Goal: Task Accomplishment & Management: Use online tool/utility

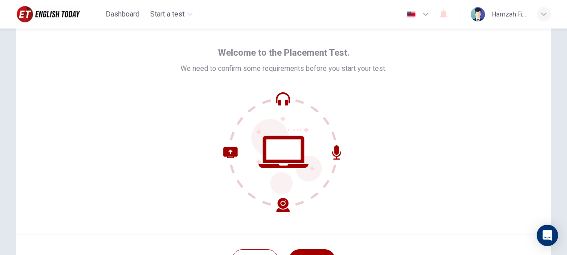
scroll to position [45, 0]
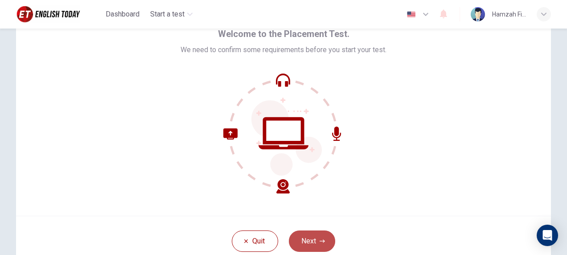
drag, startPoint x: 315, startPoint y: 235, endPoint x: 399, endPoint y: 160, distance: 113.0
click at [315, 236] on button "Next" at bounding box center [312, 240] width 46 height 21
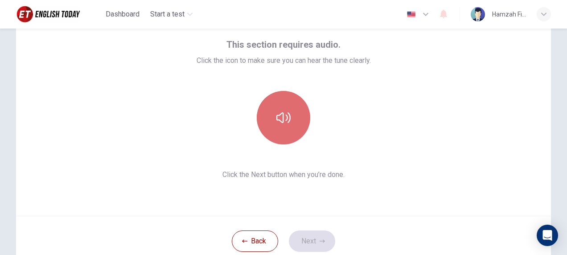
click at [291, 130] on button "button" at bounding box center [283, 117] width 53 height 53
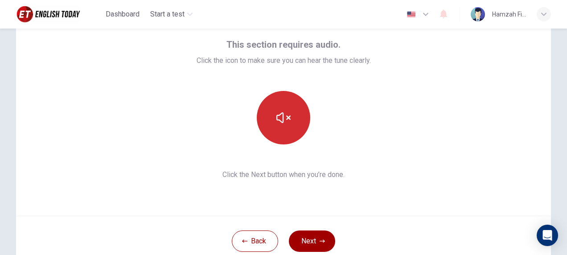
click at [291, 130] on button "button" at bounding box center [283, 117] width 53 height 53
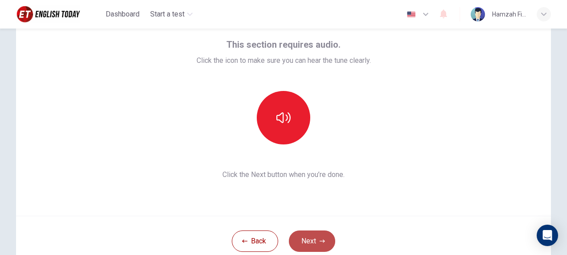
click at [302, 236] on button "Next" at bounding box center [312, 240] width 46 height 21
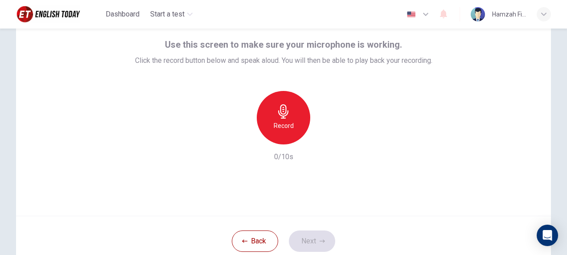
scroll to position [89, 0]
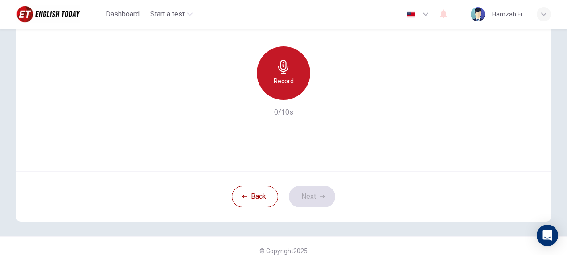
click at [293, 83] on div "Record" at bounding box center [283, 72] width 53 height 53
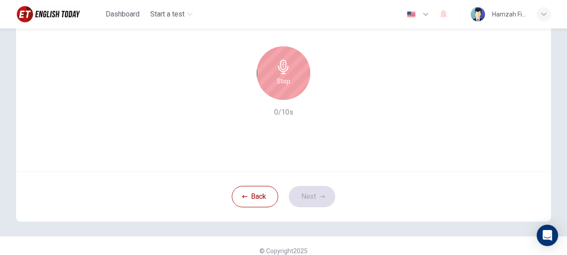
click at [293, 85] on div "Stop" at bounding box center [283, 72] width 53 height 53
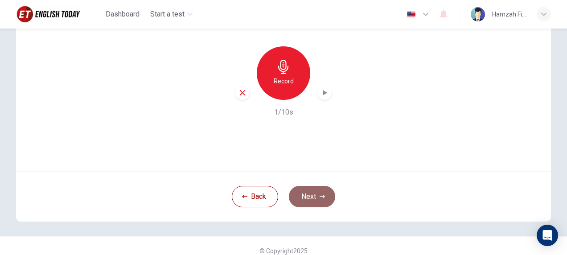
click at [316, 192] on button "Next" at bounding box center [312, 196] width 46 height 21
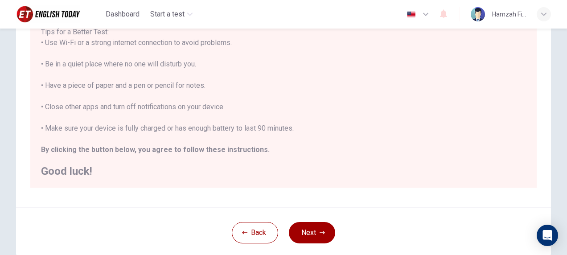
scroll to position [123, 0]
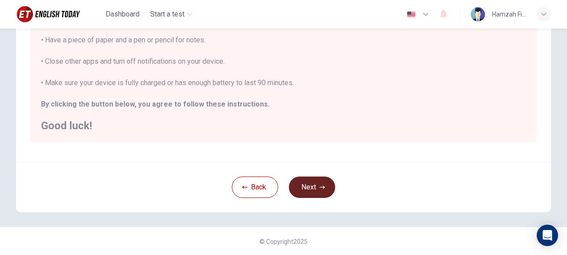
click at [307, 190] on button "Next" at bounding box center [312, 186] width 46 height 21
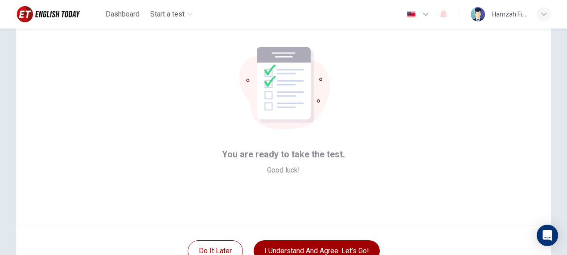
scroll to position [54, 0]
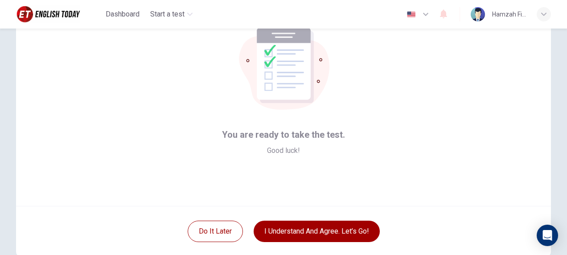
drag, startPoint x: 426, startPoint y: 156, endPoint x: 405, endPoint y: 182, distance: 33.3
click at [426, 156] on div "You are ready to take the test. Good luck!" at bounding box center [283, 99] width 535 height 214
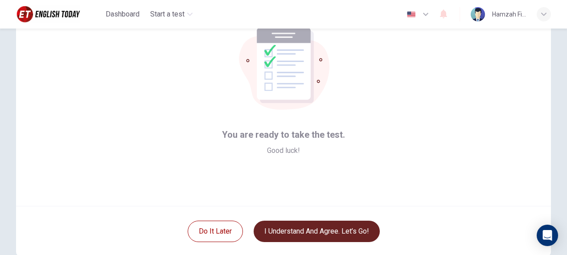
drag, startPoint x: 340, startPoint y: 224, endPoint x: 317, endPoint y: 231, distance: 23.8
click at [340, 224] on button "I understand and agree. Let’s go!" at bounding box center [317, 231] width 126 height 21
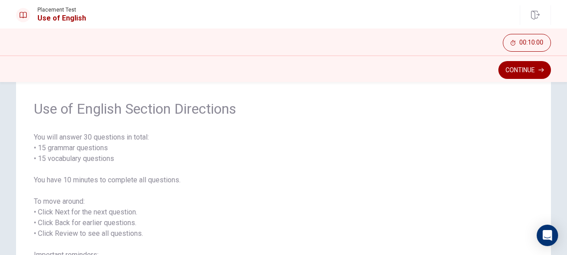
scroll to position [45, 0]
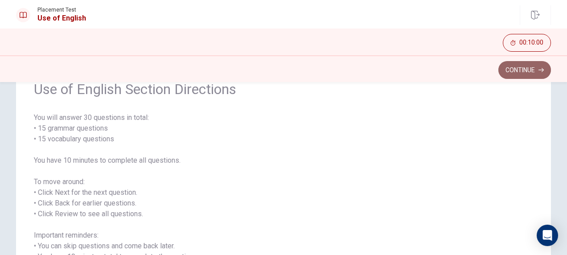
click at [520, 73] on button "Continue" at bounding box center [524, 70] width 53 height 18
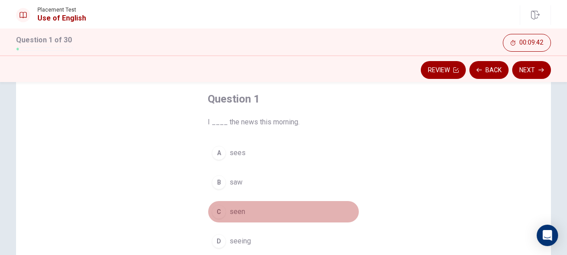
click at [224, 213] on button "C seen" at bounding box center [283, 212] width 151 height 22
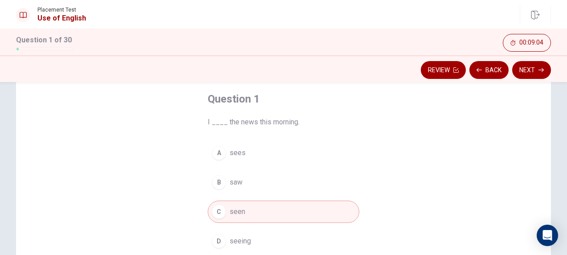
click at [237, 183] on span "saw" at bounding box center [235, 182] width 13 height 11
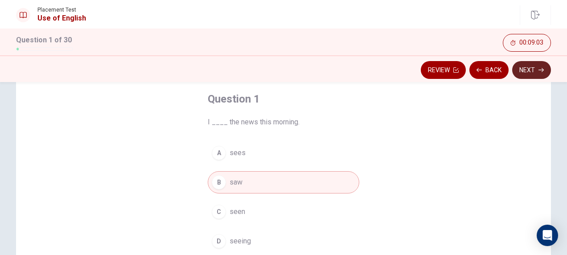
click at [540, 68] on icon "button" at bounding box center [540, 69] width 5 height 5
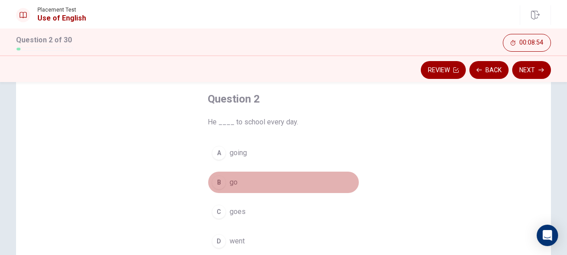
click at [229, 185] on span "go" at bounding box center [233, 182] width 8 height 11
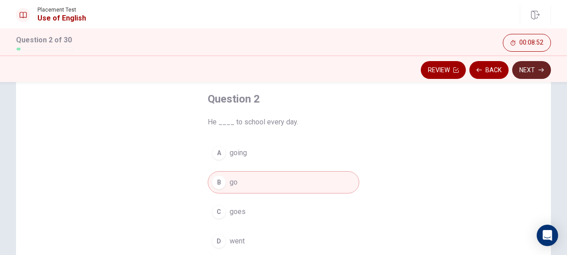
click at [539, 70] on icon "button" at bounding box center [540, 69] width 5 height 5
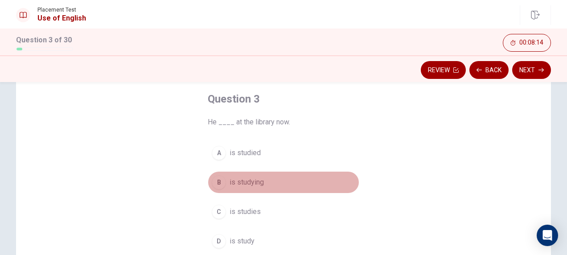
click at [252, 180] on span "is studying" at bounding box center [246, 182] width 34 height 11
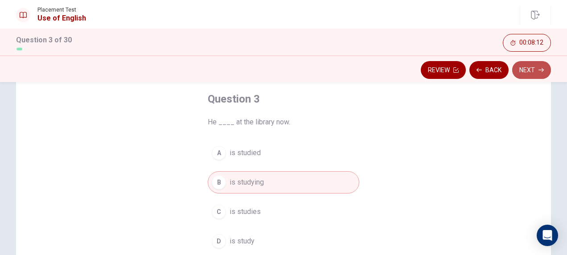
click at [536, 70] on button "Next" at bounding box center [531, 70] width 39 height 18
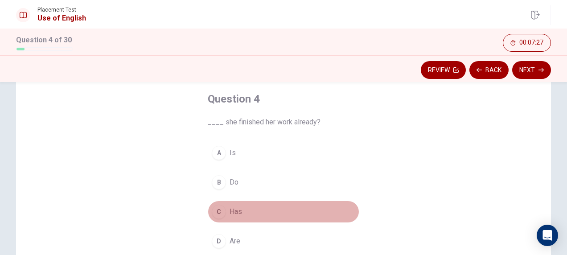
click at [233, 211] on span "Has" at bounding box center [235, 211] width 12 height 11
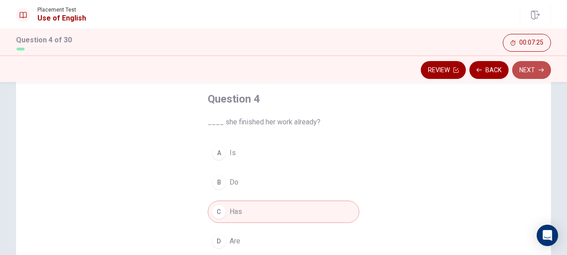
click at [532, 69] on button "Next" at bounding box center [531, 70] width 39 height 18
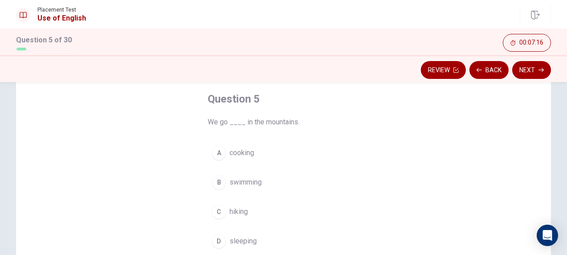
click at [249, 211] on button "C hiking" at bounding box center [283, 212] width 151 height 22
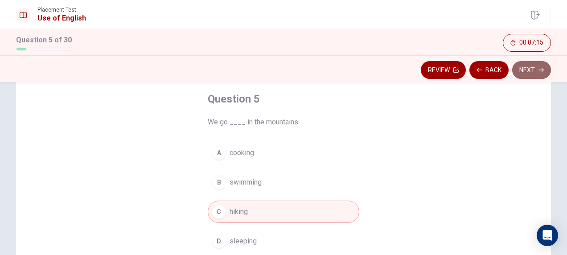
click at [527, 70] on button "Next" at bounding box center [531, 70] width 39 height 18
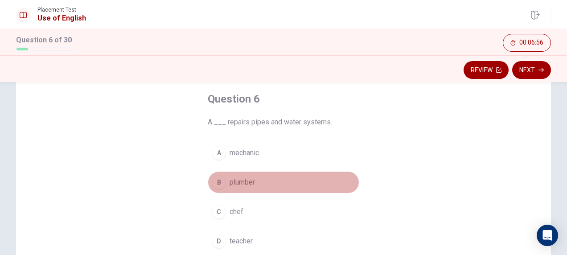
click at [248, 184] on span "plumber" at bounding box center [241, 182] width 25 height 11
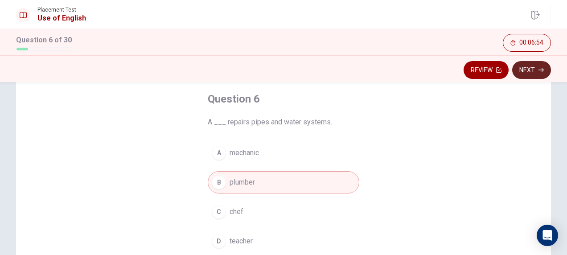
click at [537, 70] on button "Next" at bounding box center [531, 70] width 39 height 18
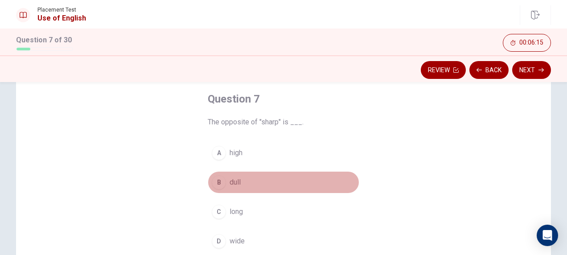
click at [243, 185] on button "B dull" at bounding box center [283, 182] width 151 height 22
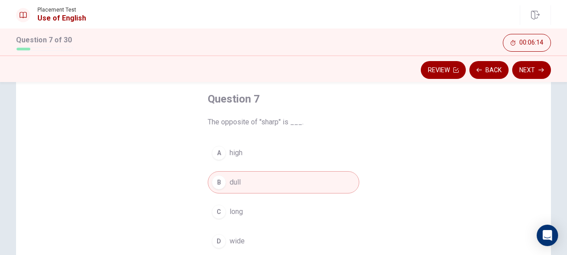
click at [527, 71] on button "Next" at bounding box center [531, 70] width 39 height 18
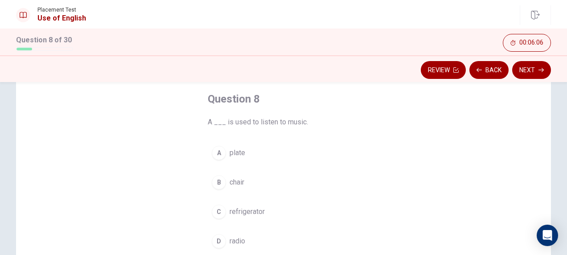
click at [234, 241] on span "radio" at bounding box center [237, 241] width 16 height 11
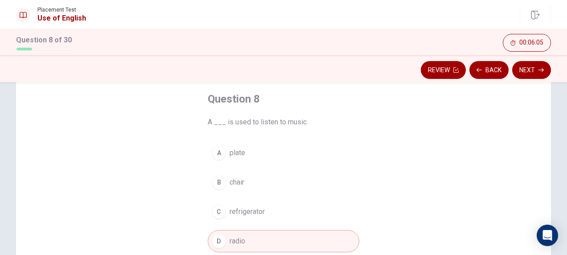
click at [519, 69] on button "Next" at bounding box center [531, 70] width 39 height 18
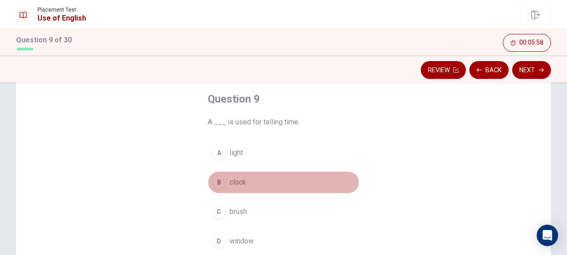
click at [235, 182] on span "clock" at bounding box center [237, 182] width 16 height 11
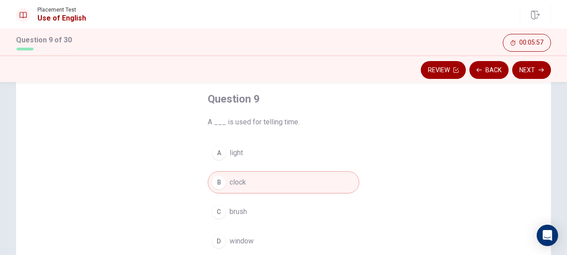
click at [518, 71] on button "Next" at bounding box center [531, 70] width 39 height 18
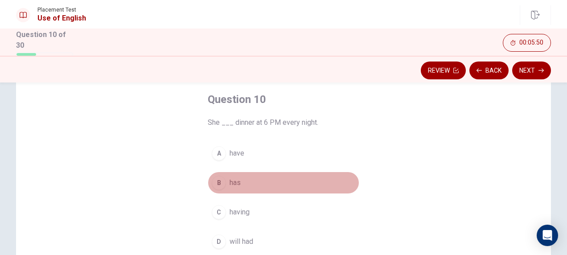
click at [229, 182] on span "has" at bounding box center [234, 182] width 11 height 11
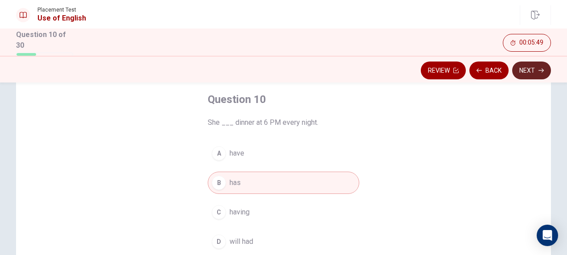
click at [520, 69] on button "Next" at bounding box center [531, 70] width 39 height 18
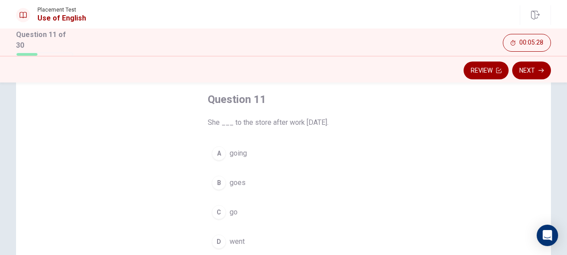
click at [244, 150] on span "going" at bounding box center [237, 153] width 17 height 11
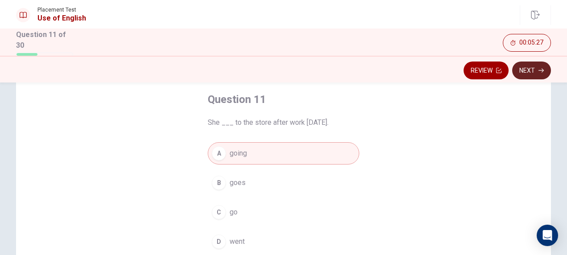
click at [531, 67] on button "Next" at bounding box center [531, 70] width 39 height 18
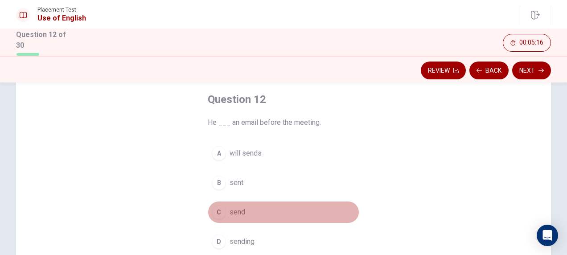
drag, startPoint x: 235, startPoint y: 212, endPoint x: 246, endPoint y: 197, distance: 18.4
click at [235, 209] on span "send" at bounding box center [237, 212] width 16 height 11
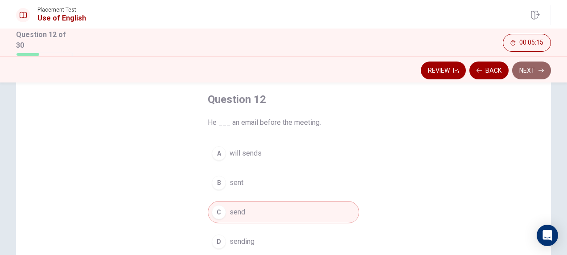
click at [531, 70] on button "Next" at bounding box center [531, 70] width 39 height 18
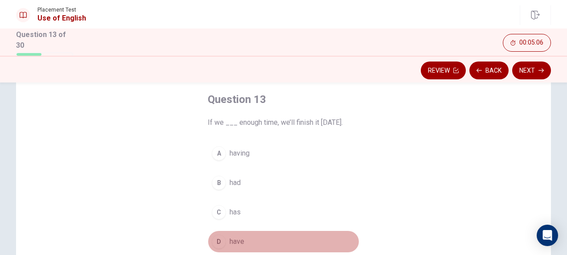
click at [225, 241] on button "D have" at bounding box center [283, 241] width 151 height 22
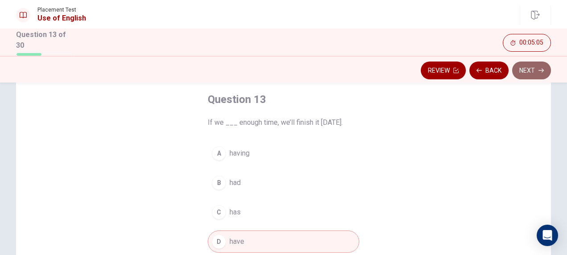
click at [536, 74] on button "Next" at bounding box center [531, 70] width 39 height 18
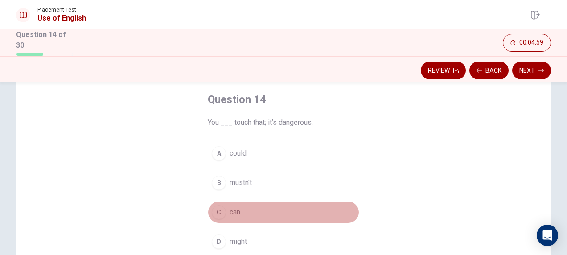
click at [229, 213] on span "can" at bounding box center [234, 212] width 11 height 11
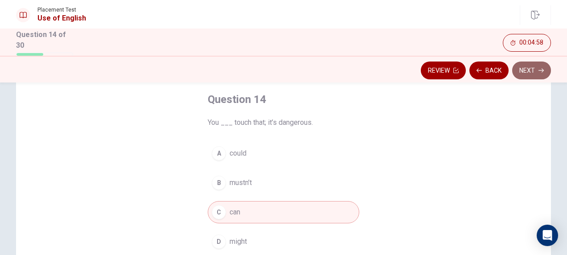
click at [519, 65] on button "Next" at bounding box center [531, 70] width 39 height 18
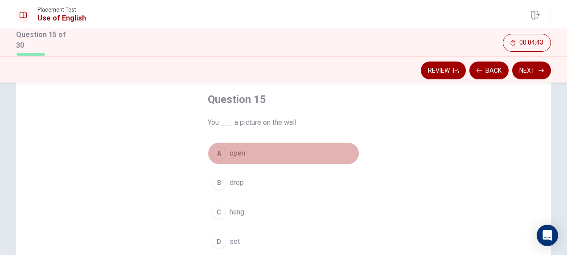
click at [242, 151] on span "open" at bounding box center [237, 153] width 16 height 11
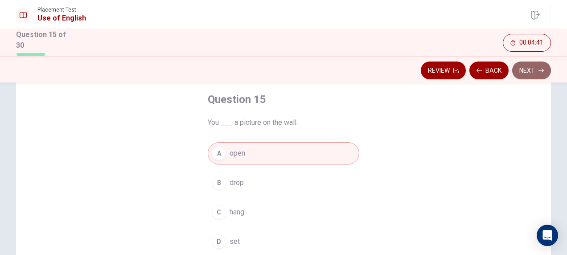
click at [521, 68] on button "Next" at bounding box center [531, 70] width 39 height 18
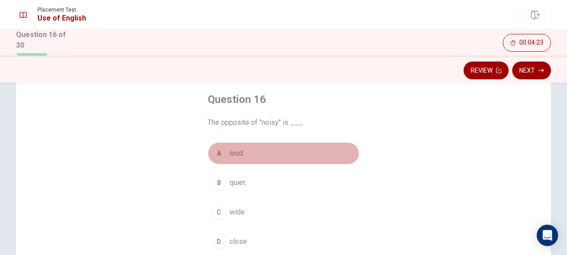
click at [229, 153] on span "loud" at bounding box center [235, 153] width 13 height 11
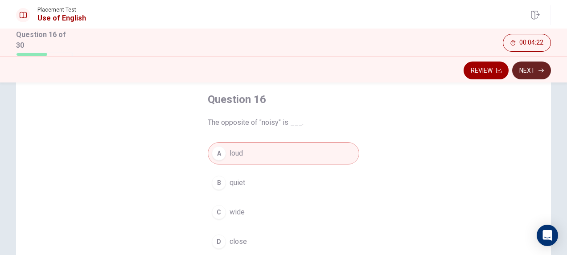
click at [533, 70] on button "Next" at bounding box center [531, 70] width 39 height 18
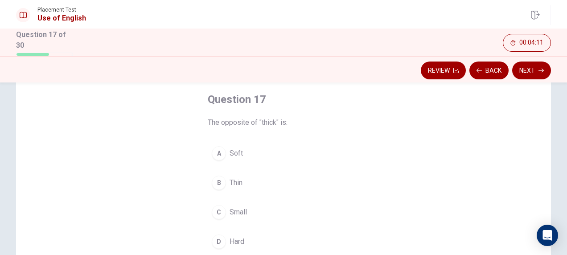
click at [229, 150] on span "Soft" at bounding box center [235, 153] width 13 height 11
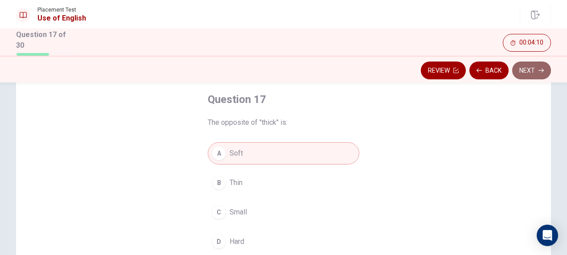
click at [519, 71] on button "Next" at bounding box center [531, 70] width 39 height 18
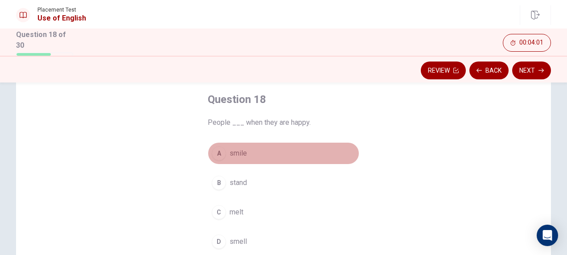
click at [240, 152] on span "smile" at bounding box center [237, 153] width 17 height 11
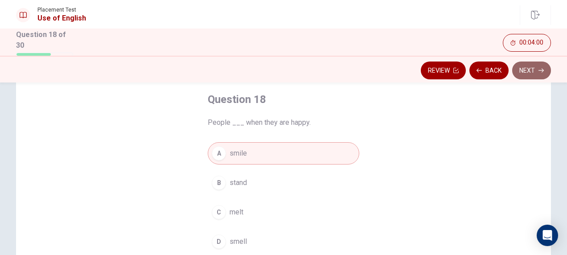
click at [518, 72] on button "Next" at bounding box center [531, 70] width 39 height 18
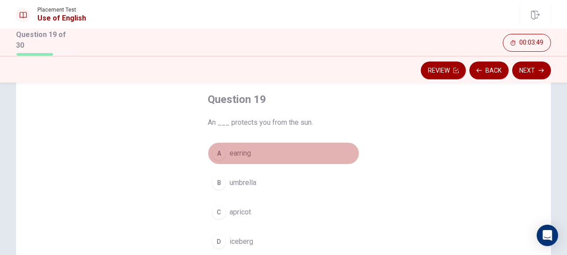
drag, startPoint x: 240, startPoint y: 156, endPoint x: 247, endPoint y: 151, distance: 8.9
click at [241, 156] on span "earring" at bounding box center [239, 153] width 21 height 11
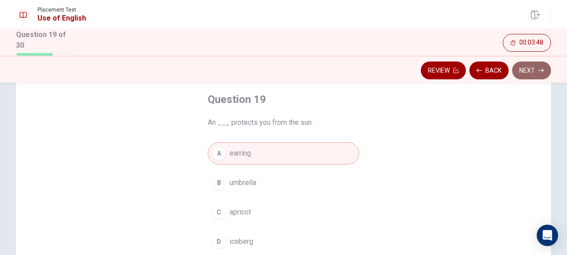
click at [537, 75] on button "Next" at bounding box center [531, 70] width 39 height 18
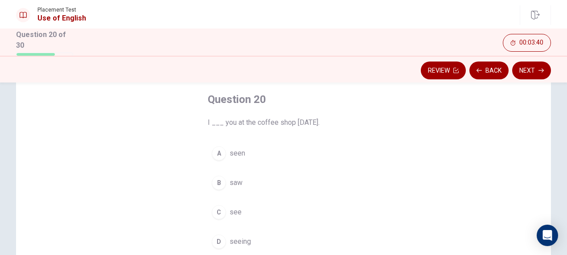
click at [234, 207] on span "see" at bounding box center [235, 212] width 12 height 11
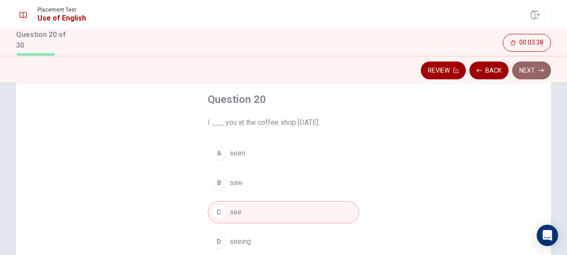
click at [536, 74] on button "Next" at bounding box center [531, 70] width 39 height 18
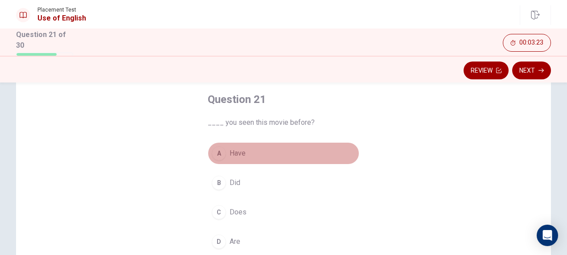
click at [229, 153] on span "Have" at bounding box center [237, 153] width 16 height 11
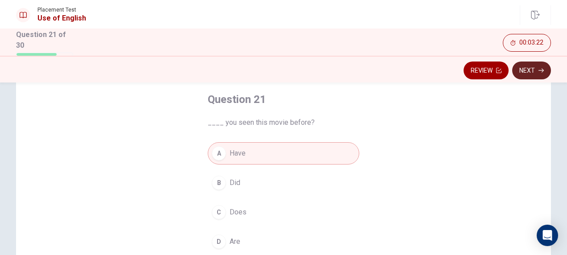
click at [530, 72] on button "Next" at bounding box center [531, 70] width 39 height 18
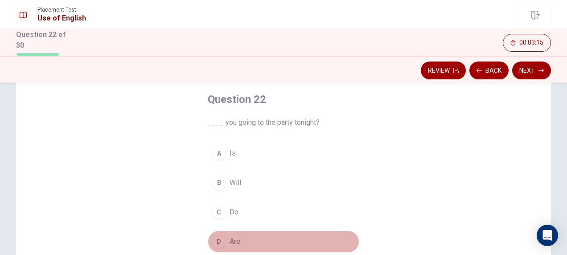
drag, startPoint x: 233, startPoint y: 243, endPoint x: 230, endPoint y: 237, distance: 7.0
click at [231, 241] on span "Are" at bounding box center [234, 241] width 11 height 11
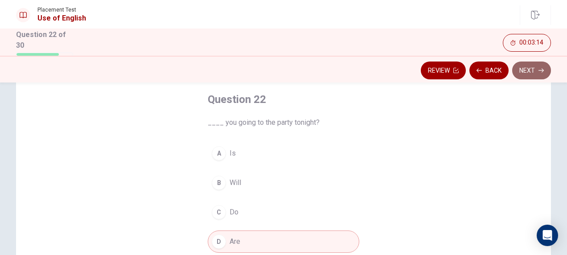
click at [532, 69] on button "Next" at bounding box center [531, 70] width 39 height 18
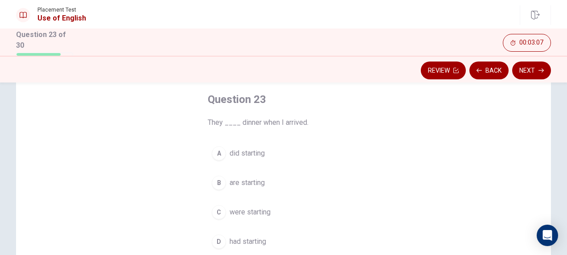
click at [237, 185] on span "are starting" at bounding box center [246, 182] width 35 height 11
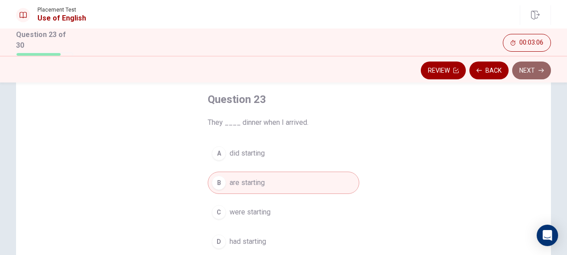
click at [520, 70] on button "Next" at bounding box center [531, 70] width 39 height 18
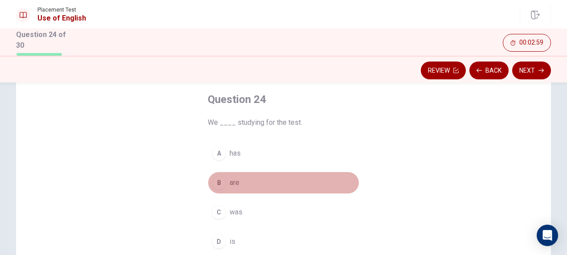
drag, startPoint x: 234, startPoint y: 183, endPoint x: 242, endPoint y: 177, distance: 9.3
click at [234, 183] on span "are" at bounding box center [234, 182] width 10 height 11
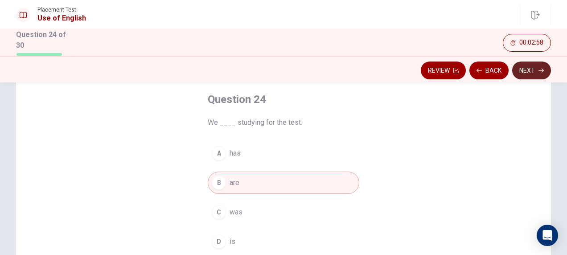
click at [526, 73] on button "Next" at bounding box center [531, 70] width 39 height 18
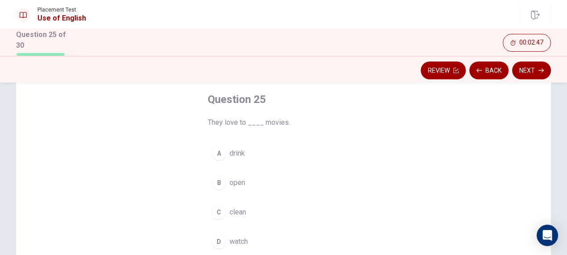
click at [239, 242] on span "watch" at bounding box center [238, 241] width 18 height 11
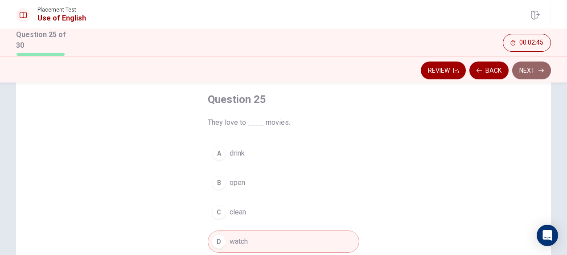
click at [526, 67] on button "Next" at bounding box center [531, 70] width 39 height 18
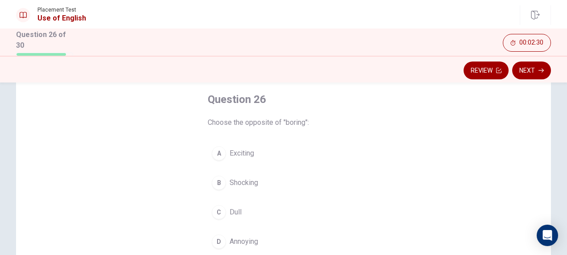
drag, startPoint x: 233, startPoint y: 152, endPoint x: 239, endPoint y: 148, distance: 7.6
click at [235, 151] on span "Exciting" at bounding box center [241, 153] width 25 height 11
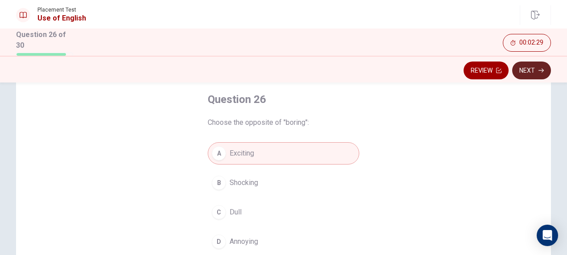
click at [539, 69] on icon "button" at bounding box center [540, 70] width 5 height 5
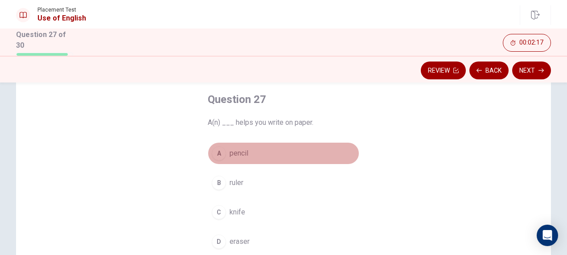
drag, startPoint x: 228, startPoint y: 152, endPoint x: 237, endPoint y: 151, distance: 9.1
click at [233, 152] on span "pencil" at bounding box center [238, 153] width 19 height 11
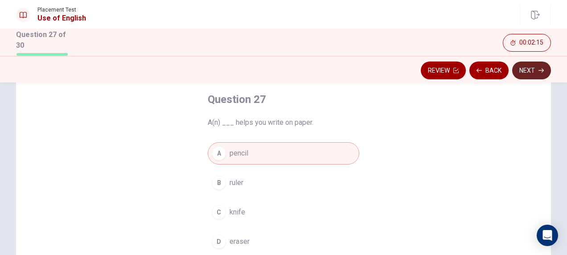
click at [530, 68] on button "Next" at bounding box center [531, 70] width 39 height 18
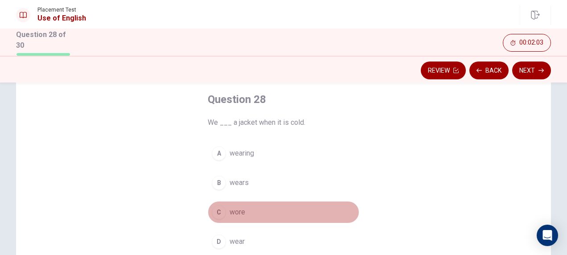
drag, startPoint x: 235, startPoint y: 212, endPoint x: 235, endPoint y: 205, distance: 6.2
click at [235, 208] on span "wore" at bounding box center [237, 212] width 16 height 11
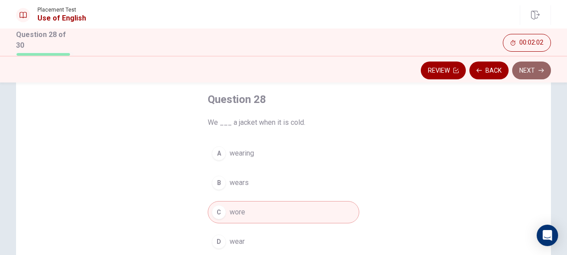
click at [525, 70] on button "Next" at bounding box center [531, 70] width 39 height 18
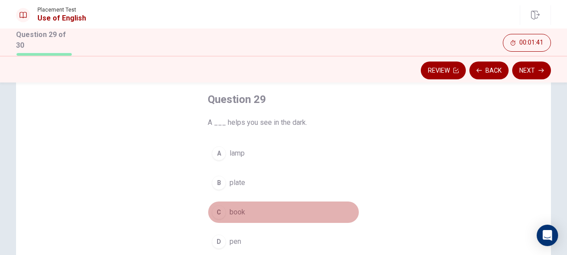
click at [241, 213] on span "book" at bounding box center [237, 212] width 16 height 11
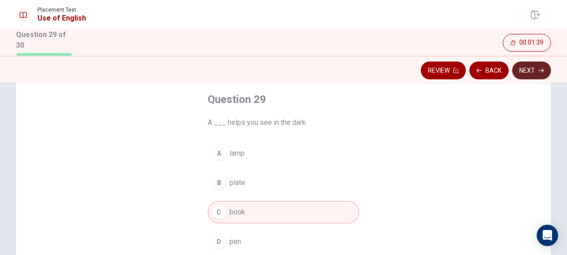
click at [538, 75] on button "Next" at bounding box center [531, 70] width 39 height 18
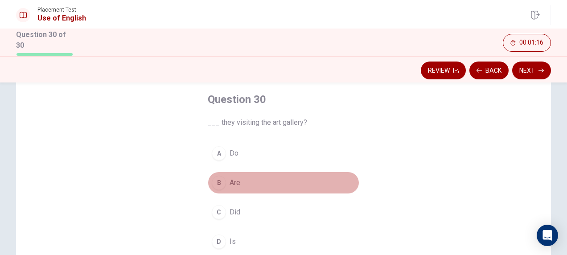
click at [231, 183] on span "Are" at bounding box center [234, 182] width 11 height 11
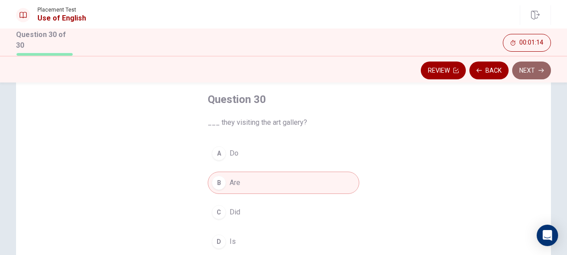
click at [533, 72] on button "Next" at bounding box center [531, 70] width 39 height 18
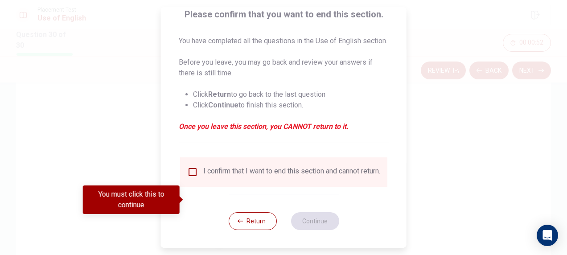
scroll to position [88, 0]
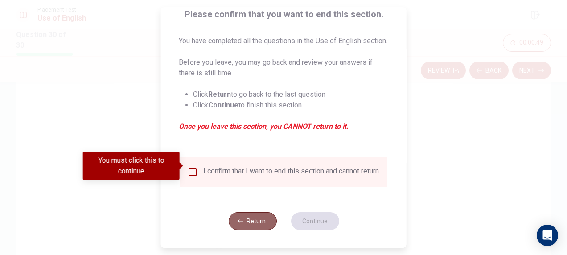
click at [258, 221] on button "Return" at bounding box center [252, 221] width 48 height 18
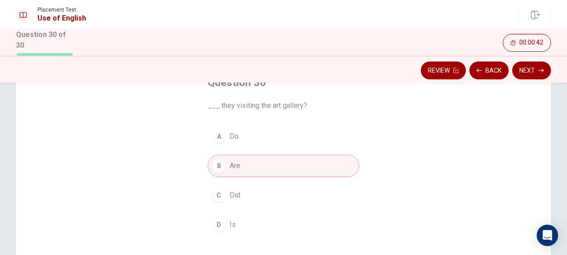
scroll to position [45, 0]
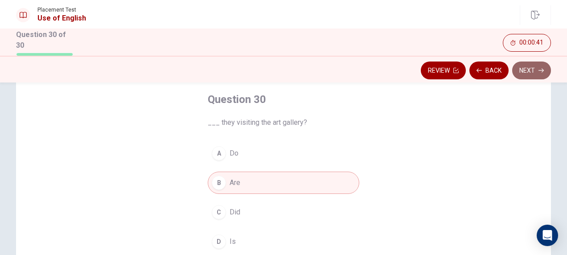
click at [515, 72] on button "Next" at bounding box center [531, 70] width 39 height 18
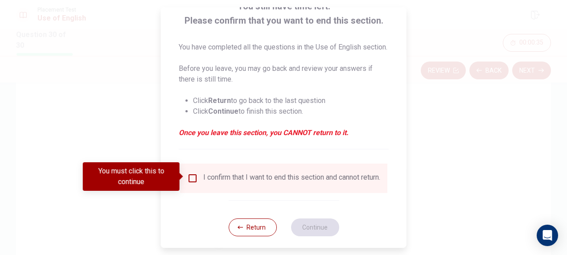
scroll to position [88, 0]
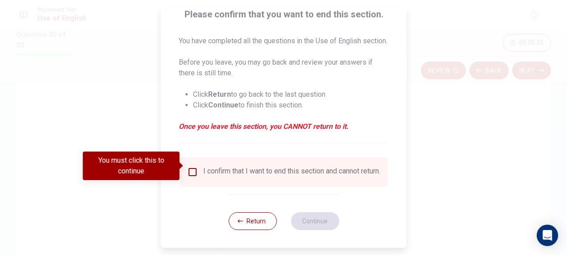
click at [192, 167] on input "You must click this to continue" at bounding box center [192, 172] width 11 height 11
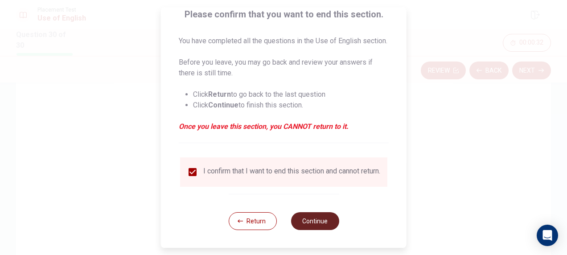
click at [305, 217] on button "Continue" at bounding box center [315, 221] width 48 height 18
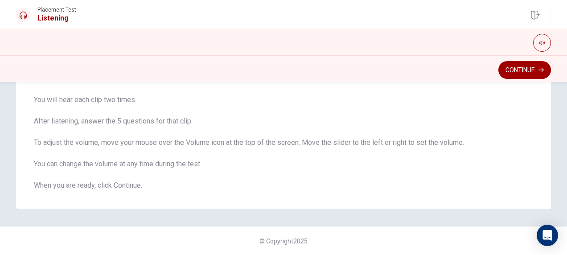
scroll to position [0, 0]
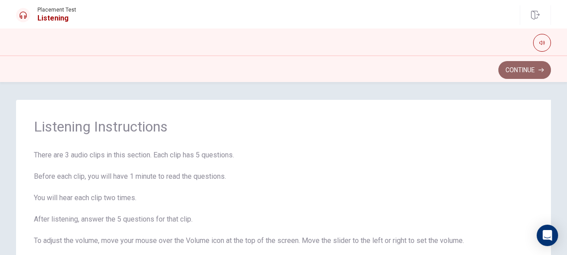
click at [512, 71] on button "Continue" at bounding box center [524, 70] width 53 height 18
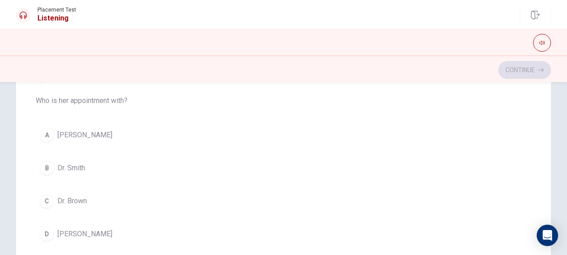
scroll to position [93, 0]
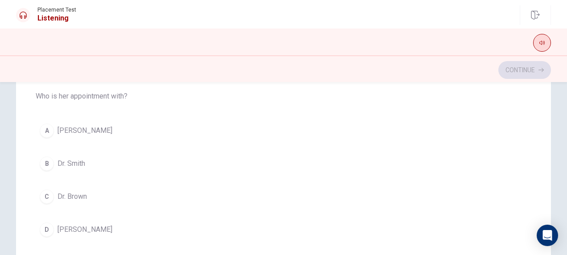
click at [546, 47] on button "button" at bounding box center [542, 43] width 18 height 18
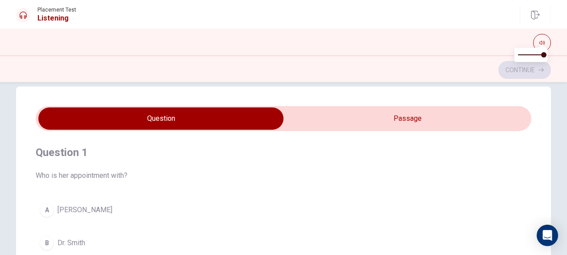
scroll to position [0, 0]
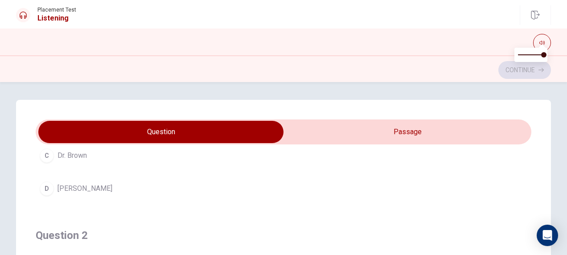
type input "18"
click at [336, 131] on input "checkbox" at bounding box center [160, 132] width 743 height 22
checkbox input "true"
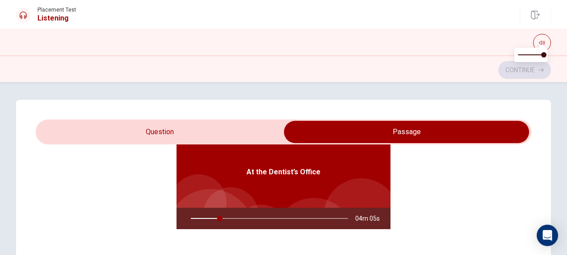
scroll to position [50, 0]
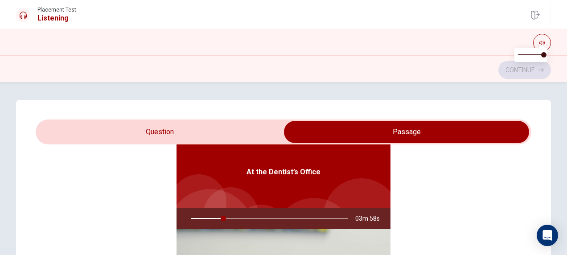
drag, startPoint x: 219, startPoint y: 219, endPoint x: 194, endPoint y: 217, distance: 25.1
click at [194, 217] on div at bounding box center [267, 218] width 175 height 21
type input "21"
click at [94, 129] on input "checkbox" at bounding box center [406, 132] width 743 height 22
checkbox input "false"
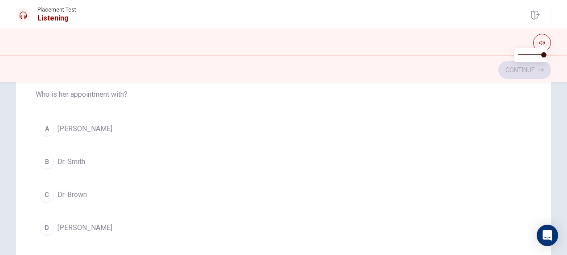
scroll to position [92, 0]
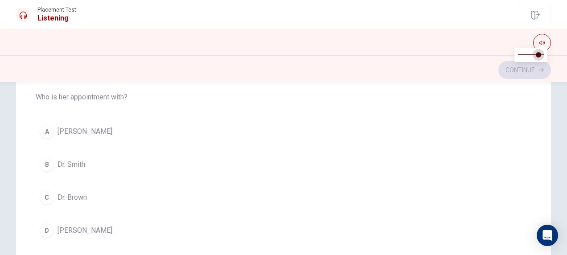
type input "0.7"
drag, startPoint x: 542, startPoint y: 54, endPoint x: 536, endPoint y: 55, distance: 6.7
click at [536, 55] on span at bounding box center [535, 54] width 5 height 5
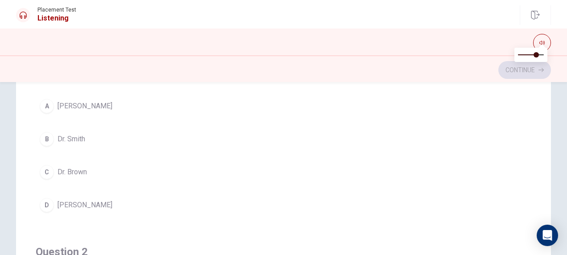
scroll to position [45, 0]
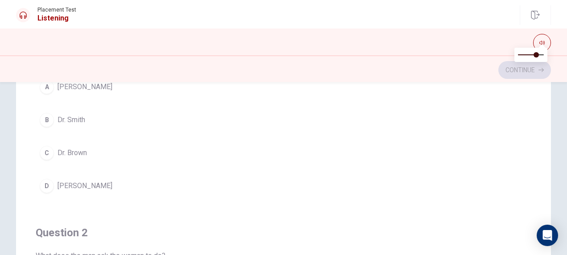
click at [44, 182] on div "D" at bounding box center [47, 186] width 14 height 14
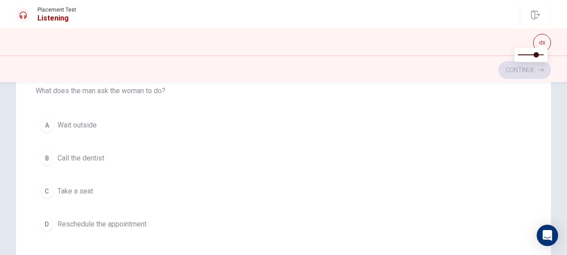
scroll to position [223, 0]
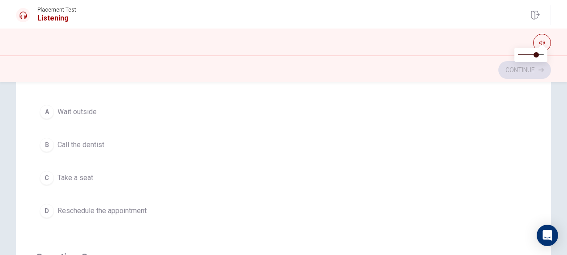
click at [118, 208] on span "Reschedule the appointment" at bounding box center [101, 210] width 89 height 11
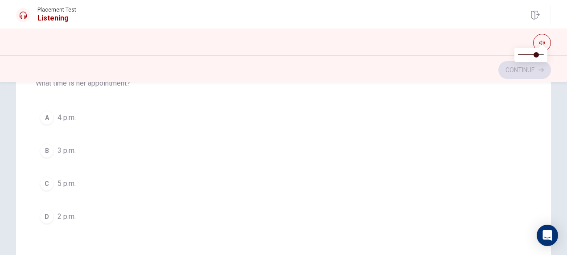
scroll to position [401, 0]
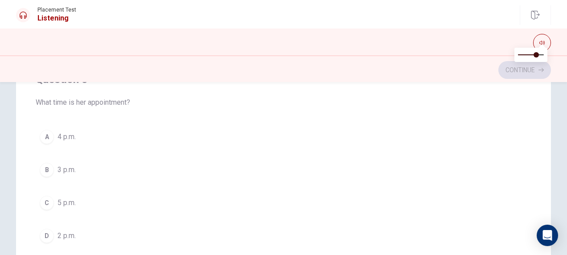
click at [67, 134] on span "4 p.m." at bounding box center [66, 136] width 18 height 11
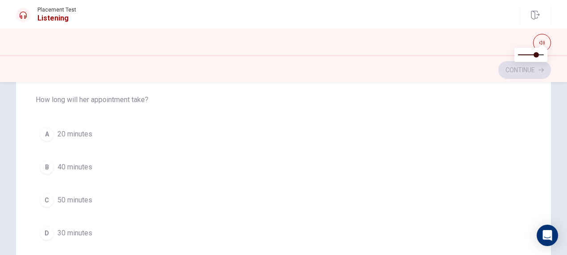
scroll to position [626, 0]
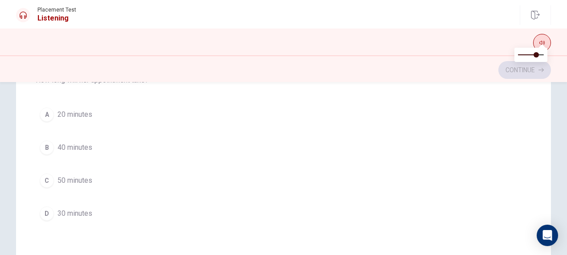
click at [544, 41] on icon "button" at bounding box center [541, 42] width 5 height 5
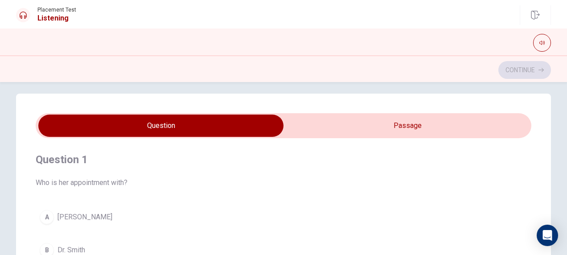
scroll to position [3, 0]
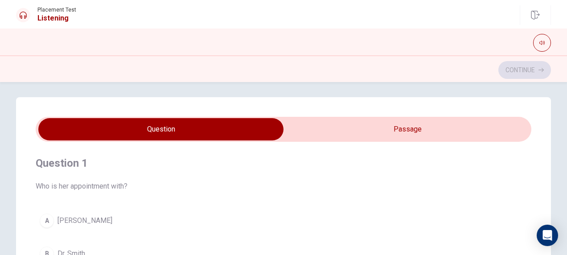
type input "64"
click at [412, 127] on input "checkbox" at bounding box center [160, 129] width 743 height 22
checkbox input "true"
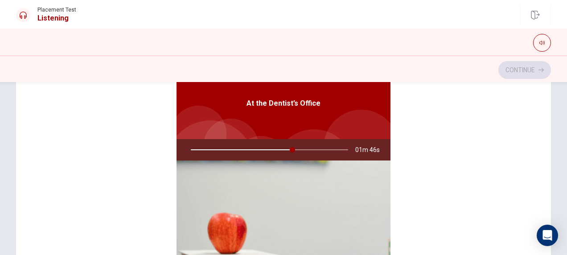
scroll to position [136, 0]
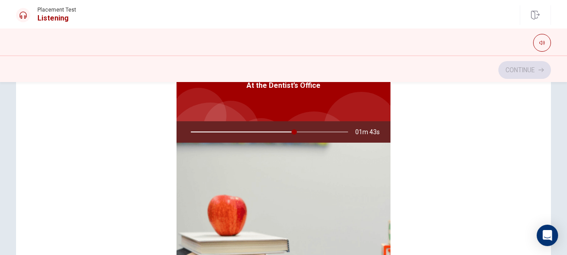
drag, startPoint x: 291, startPoint y: 131, endPoint x: 250, endPoint y: 127, distance: 41.1
click at [251, 129] on div at bounding box center [267, 131] width 175 height 21
click at [249, 127] on div at bounding box center [267, 131] width 175 height 21
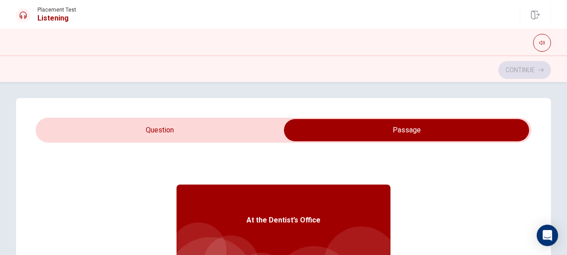
scroll to position [0, 0]
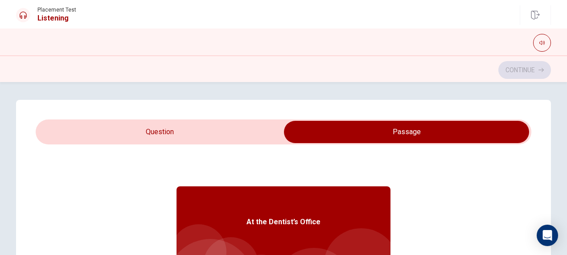
type input "68"
click at [146, 131] on input "checkbox" at bounding box center [406, 132] width 743 height 22
checkbox input "false"
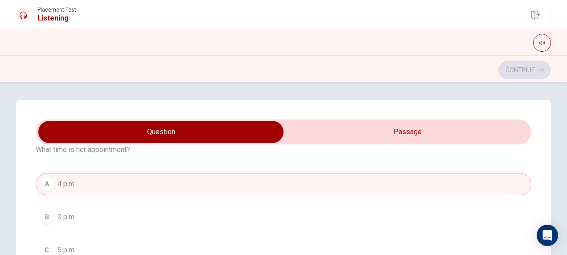
scroll to position [490, 0]
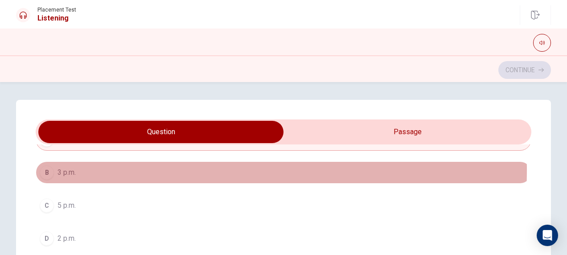
click at [45, 166] on div "B" at bounding box center [47, 172] width 14 height 14
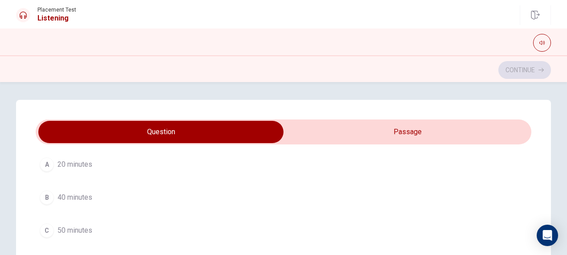
scroll to position [713, 0]
click at [45, 181] on div "C" at bounding box center [47, 186] width 14 height 14
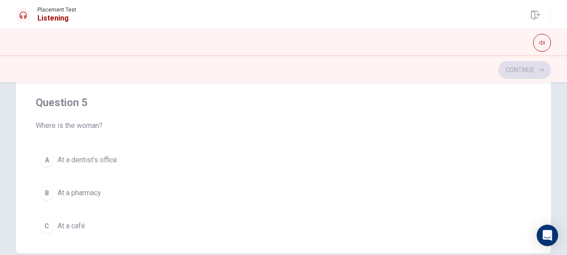
scroll to position [716, 0]
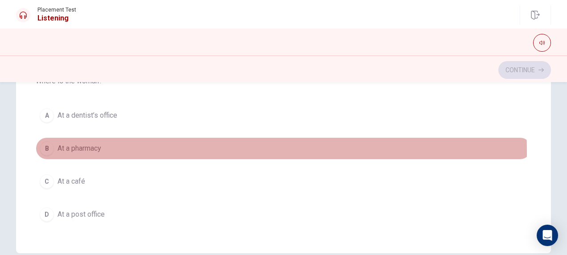
click at [93, 147] on span "At a pharmacy" at bounding box center [79, 148] width 44 height 11
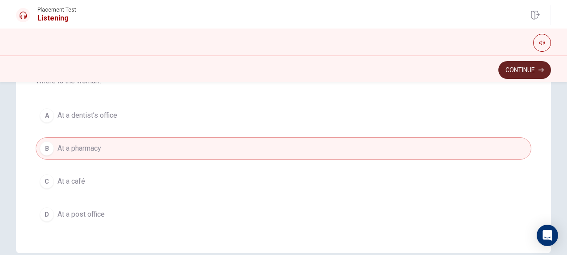
click at [521, 72] on button "Continue" at bounding box center [524, 70] width 53 height 18
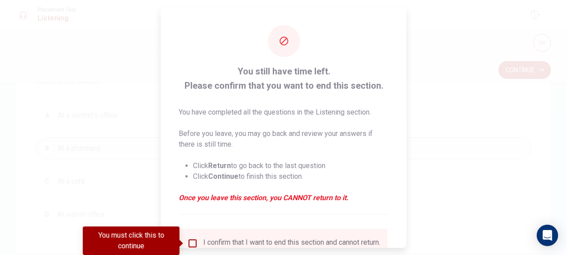
scroll to position [78, 0]
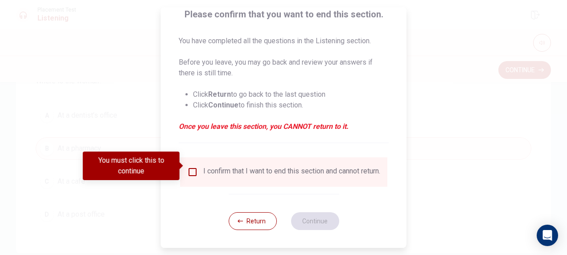
click at [193, 167] on input "You must click this to continue" at bounding box center [192, 172] width 11 height 11
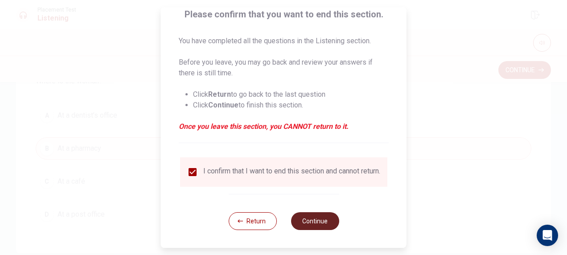
click at [306, 222] on button "Continue" at bounding box center [315, 221] width 48 height 18
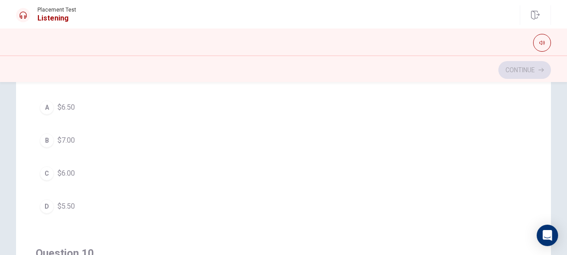
scroll to position [626, 0]
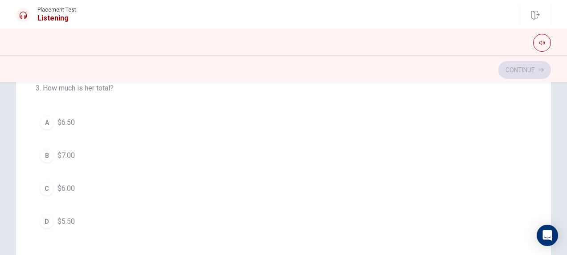
click at [46, 217] on div "D" at bounding box center [47, 221] width 14 height 14
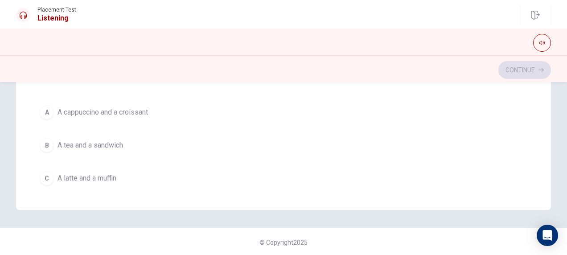
scroll to position [671, 0]
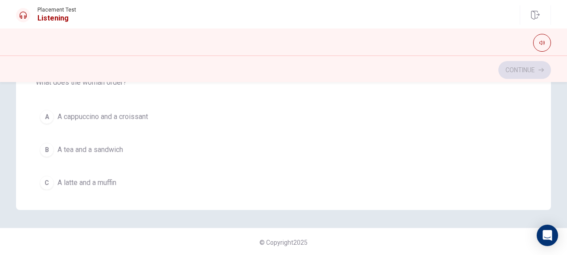
click at [74, 114] on span "A cappuccino and a croissant" at bounding box center [102, 116] width 90 height 11
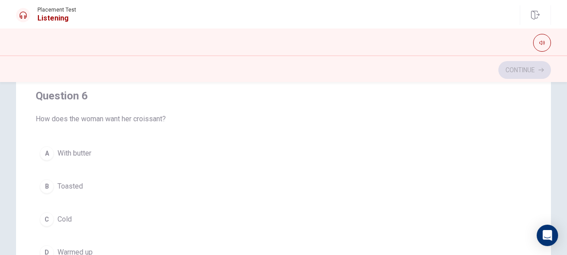
scroll to position [45, 0]
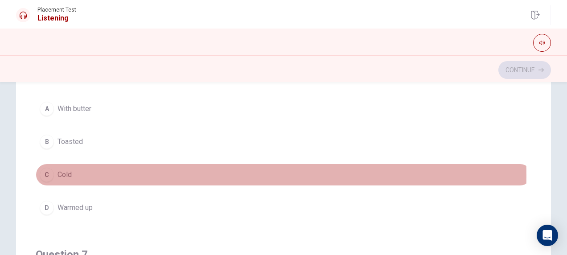
click at [57, 175] on span "Cold" at bounding box center [64, 174] width 14 height 11
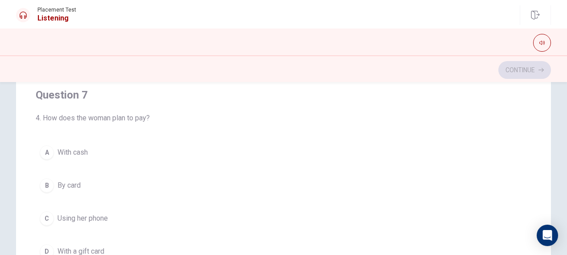
scroll to position [223, 0]
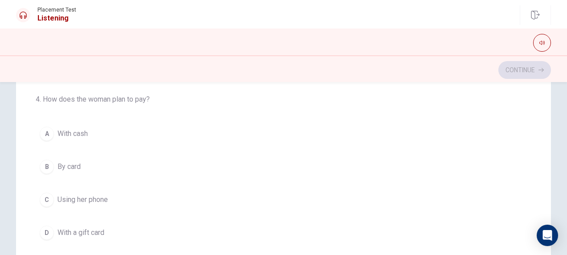
click at [68, 128] on span "With cash" at bounding box center [72, 133] width 30 height 11
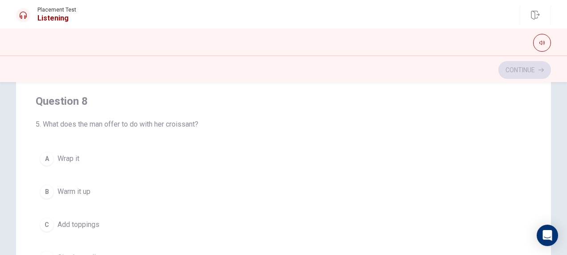
scroll to position [446, 0]
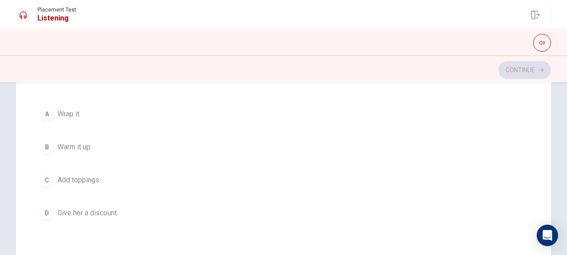
click at [96, 182] on span "Add toppings" at bounding box center [78, 180] width 42 height 11
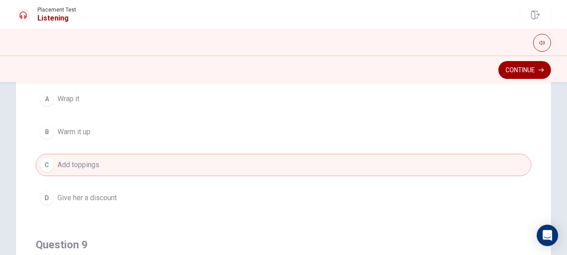
scroll to position [448, 0]
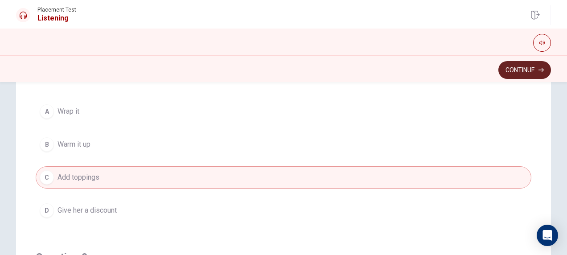
click at [507, 68] on button "Continue" at bounding box center [524, 70] width 53 height 18
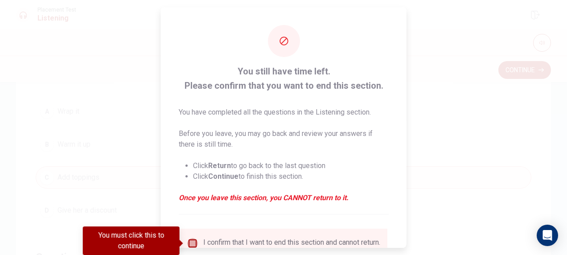
click at [188, 242] on input "You must click this to continue" at bounding box center [192, 243] width 11 height 11
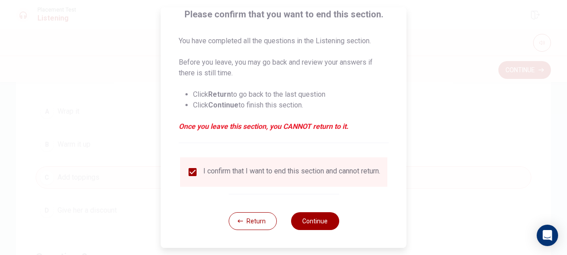
scroll to position [78, 0]
click at [322, 225] on button "Continue" at bounding box center [315, 221] width 48 height 18
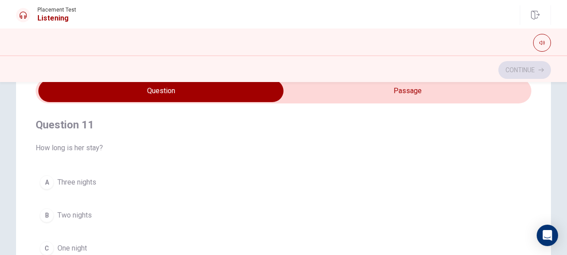
scroll to position [45, 0]
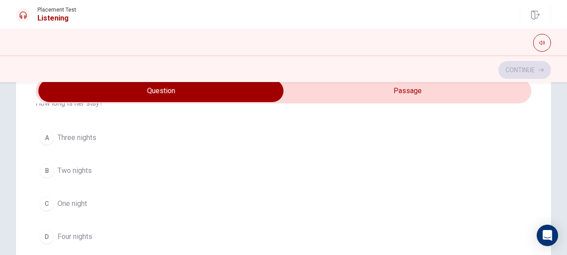
click at [85, 139] on span "Three nights" at bounding box center [76, 137] width 39 height 11
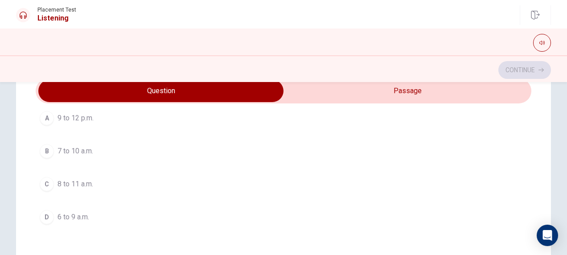
click at [66, 147] on span "7 to 10 a.m." at bounding box center [75, 151] width 36 height 11
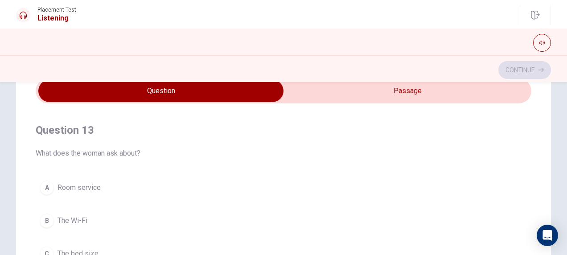
scroll to position [446, 0]
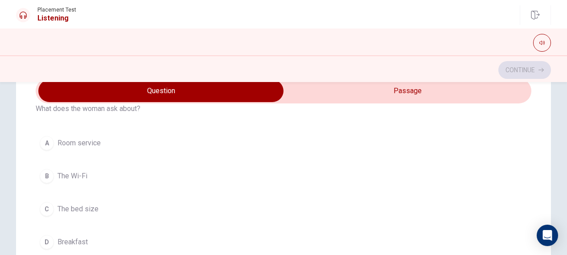
click at [84, 237] on span "Breakfast" at bounding box center [72, 242] width 30 height 11
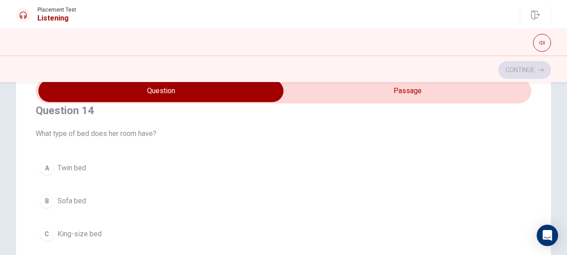
scroll to position [668, 0]
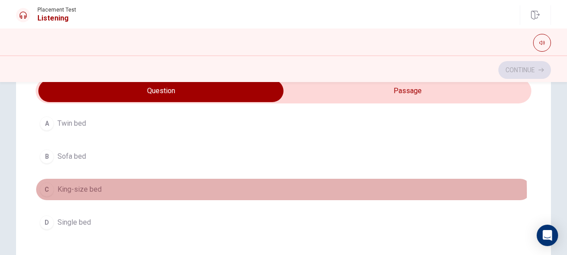
click at [79, 188] on span "King-size bed" at bounding box center [79, 189] width 44 height 11
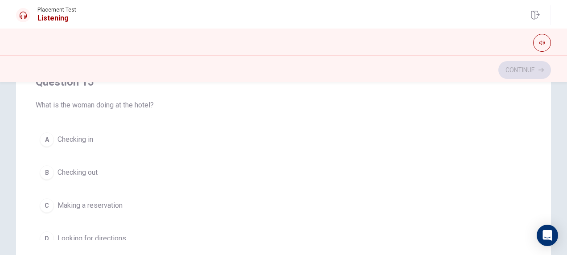
scroll to position [716, 0]
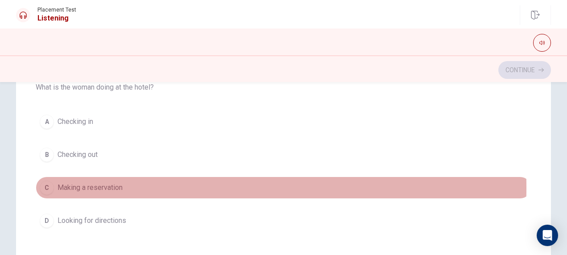
click at [96, 182] on span "Making a reservation" at bounding box center [89, 187] width 65 height 11
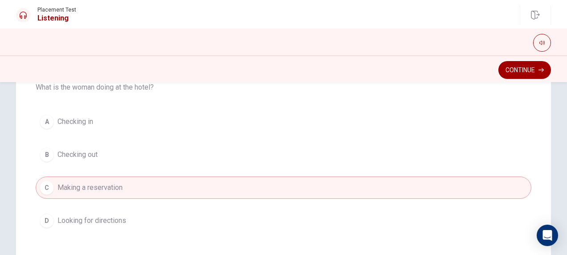
scroll to position [671, 0]
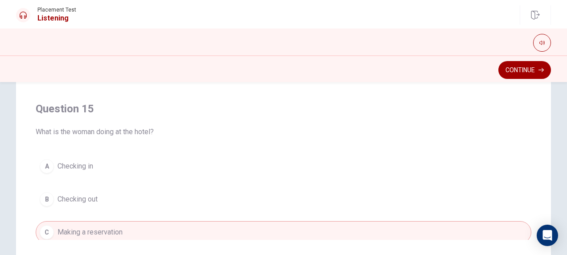
click at [23, 12] on icon at bounding box center [23, 15] width 7 height 7
click at [48, 19] on h1 "Listening" at bounding box center [56, 18] width 39 height 11
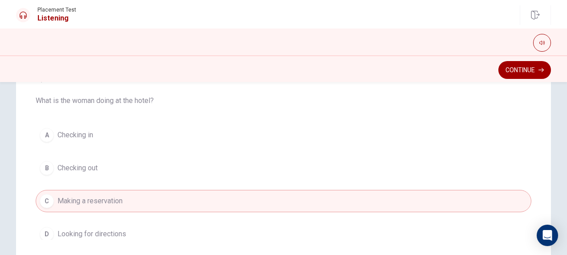
scroll to position [716, 0]
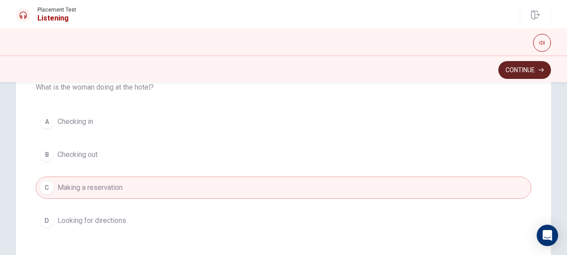
click at [527, 73] on button "Continue" at bounding box center [524, 70] width 53 height 18
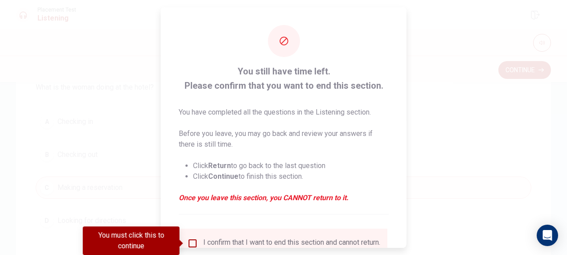
click at [192, 242] on input "You must click this to continue" at bounding box center [192, 243] width 11 height 11
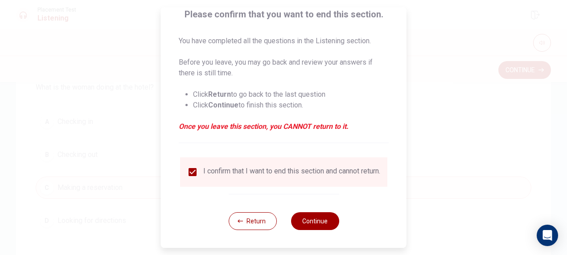
scroll to position [78, 0]
click at [322, 218] on button "Continue" at bounding box center [315, 221] width 48 height 18
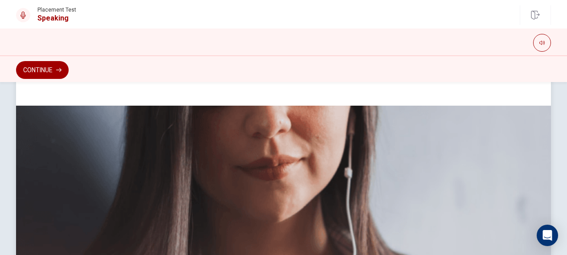
scroll to position [57, 0]
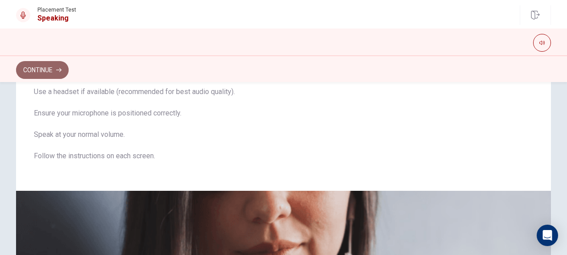
click at [43, 71] on button "Continue" at bounding box center [42, 70] width 53 height 18
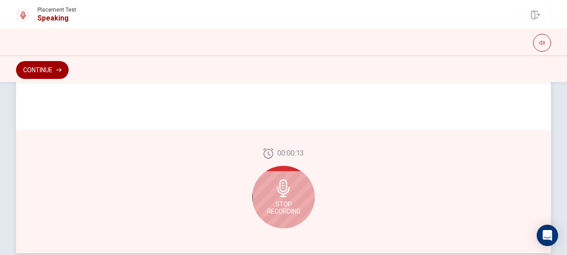
scroll to position [280, 0]
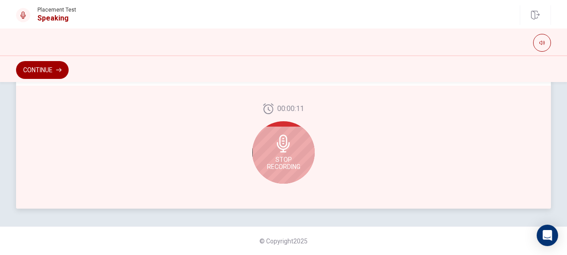
click at [295, 160] on span "Stop Recording" at bounding box center [283, 163] width 33 height 14
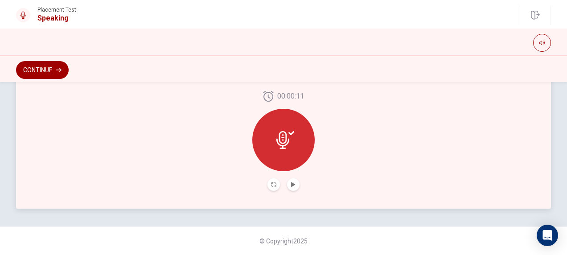
click at [293, 145] on div at bounding box center [283, 140] width 62 height 62
click at [280, 134] on icon at bounding box center [285, 140] width 18 height 18
click at [291, 184] on icon "Play Audio" at bounding box center [293, 184] width 5 height 5
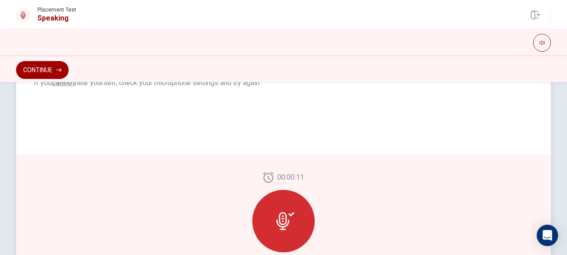
scroll to position [146, 0]
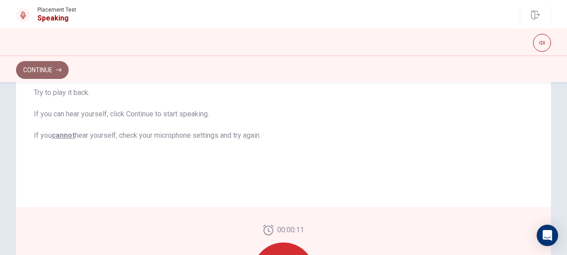
click at [36, 70] on button "Continue" at bounding box center [42, 70] width 53 height 18
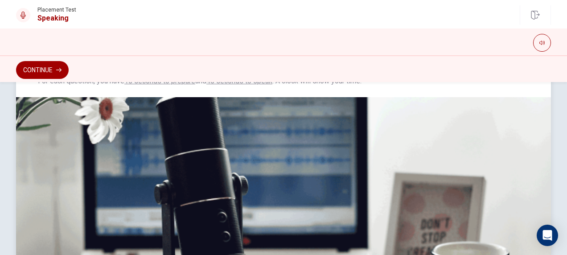
scroll to position [178, 0]
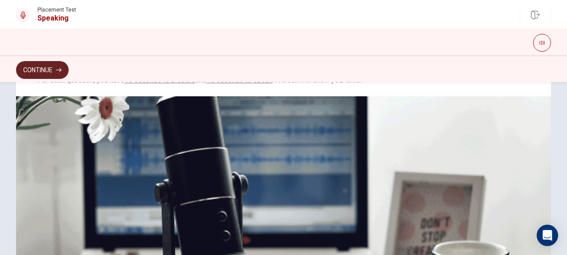
click at [30, 67] on button "Continue" at bounding box center [42, 70] width 53 height 18
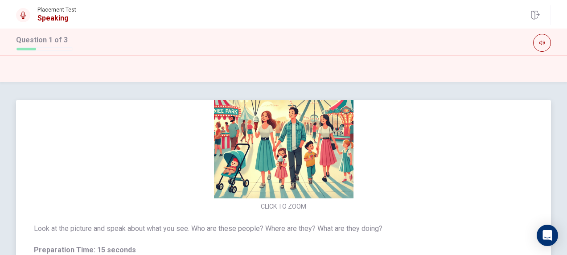
scroll to position [0, 0]
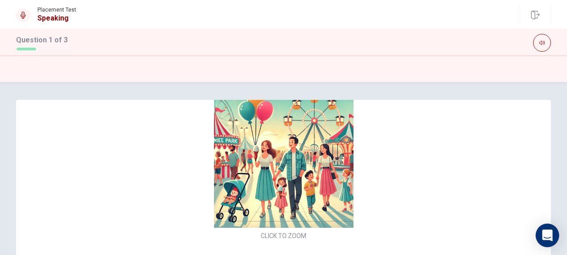
click at [547, 233] on icon "Open Intercom Messenger" at bounding box center [547, 235] width 10 height 12
drag, startPoint x: 299, startPoint y: 151, endPoint x: 386, endPoint y: 13, distance: 163.7
click at [299, 150] on img at bounding box center [283, 157] width 189 height 139
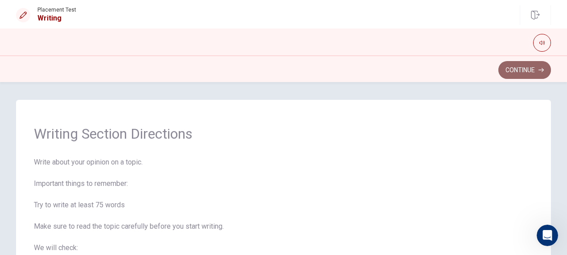
click at [518, 68] on button "Continue" at bounding box center [524, 70] width 53 height 18
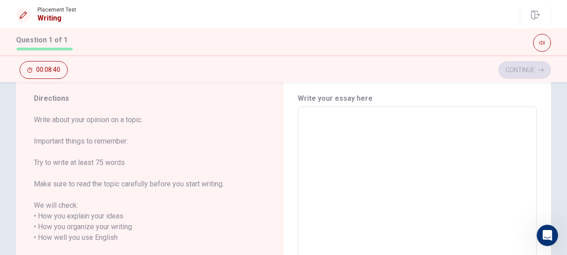
scroll to position [45, 0]
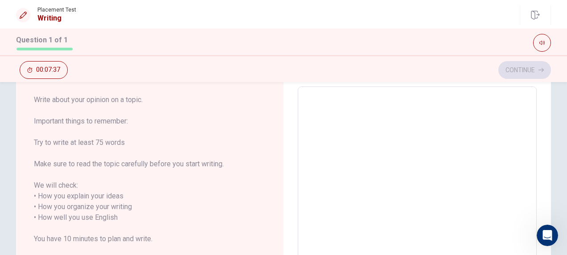
click at [335, 144] on textarea at bounding box center [417, 217] width 226 height 247
type textarea "i"
type textarea "x"
type textarea "in"
type textarea "x"
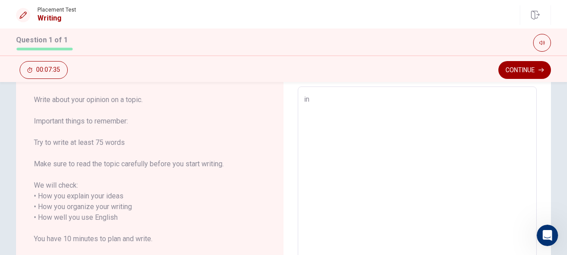
type textarea "in"
type textarea "x"
type textarea "in m"
type textarea "x"
type textarea "in my"
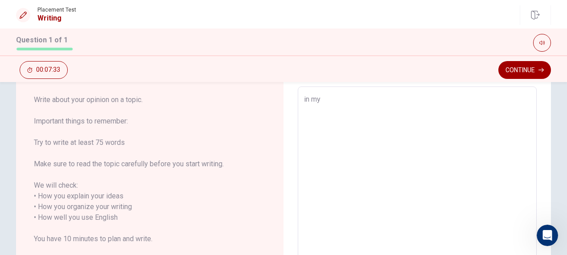
type textarea "x"
type textarea "in my"
type textarea "x"
type textarea "in my o"
type textarea "x"
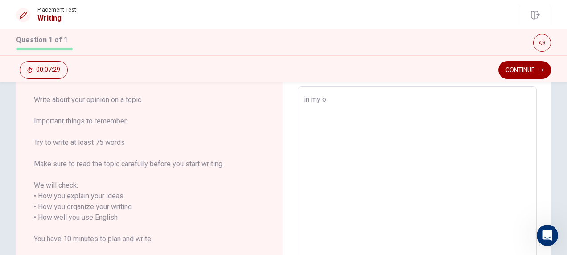
type textarea "in my op"
type textarea "x"
type textarea "in my opi"
type textarea "x"
type textarea "in my opin"
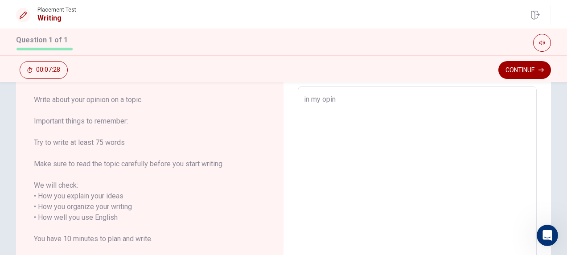
type textarea "x"
type textarea "in my opini"
type textarea "x"
type textarea "in my opinio"
type textarea "x"
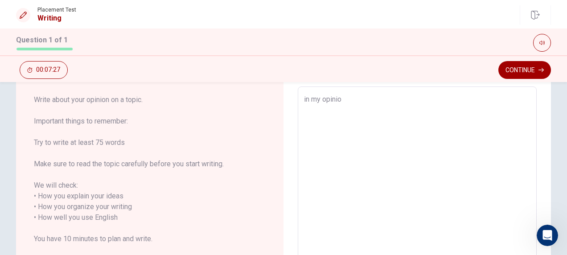
type textarea "in my opinion"
type textarea "x"
type textarea "in my opinion,"
type textarea "x"
type textarea "in my opinion,l"
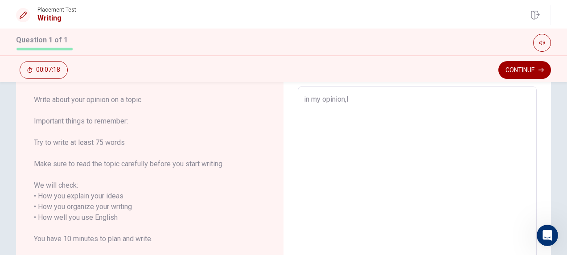
type textarea "x"
type textarea "in my opinion,le"
type textarea "x"
type textarea "in my opinion,lea"
type textarea "x"
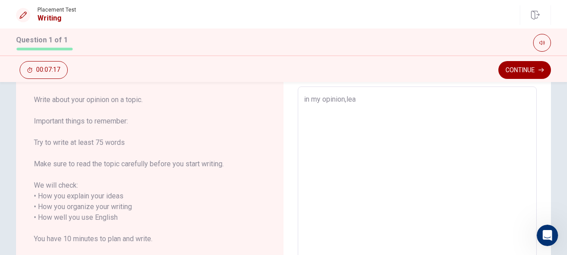
type textarea "in my opinion,[PERSON_NAME]"
type textarea "x"
type textarea "in my opinion,learn"
type textarea "x"
type textarea "in my opinion,learni"
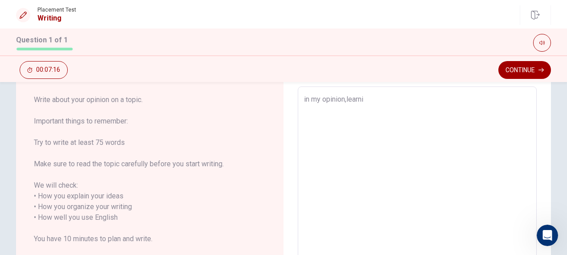
type textarea "x"
type textarea "in my opinion,learnin"
type textarea "x"
type textarea "in my opinion,learning"
type textarea "x"
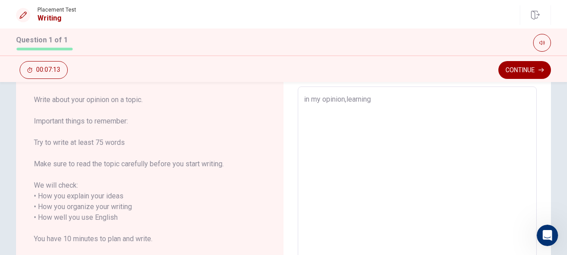
type textarea "in my opinion,learning"
type textarea "x"
type textarea "in my opinion,learning e"
type textarea "x"
type textarea "in my opinion,learning en"
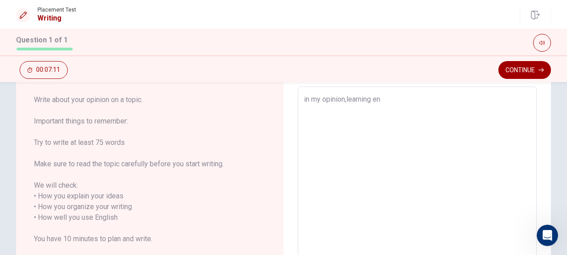
type textarea "x"
type textarea "in my opinion,learning enl"
type textarea "x"
type textarea "in my opinion,learning enli"
type textarea "x"
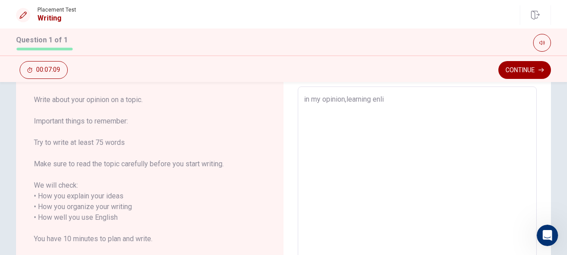
type textarea "in my opinion,learning enlis"
type textarea "x"
type textarea "in my opinion,learning enlish"
type textarea "x"
type textarea "in my opinion,learning enlish"
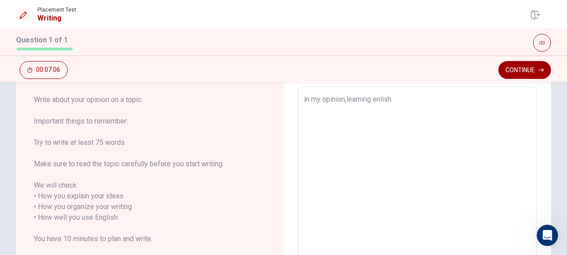
type textarea "x"
type textarea "in my opinion,learning enlish i"
type textarea "x"
type textarea "in my opinion,learning enlish is"
type textarea "x"
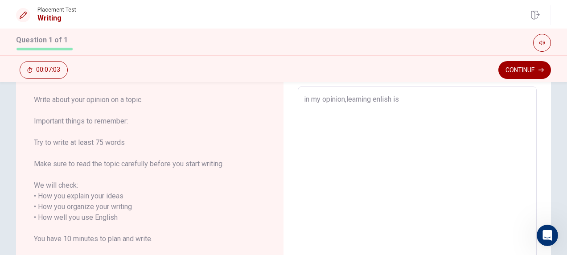
type textarea "in my opinion,learning enlish is"
type textarea "x"
type textarea "in my opinion,learning enlish is v"
type textarea "x"
type textarea "in my opinion,learning enlish is vr"
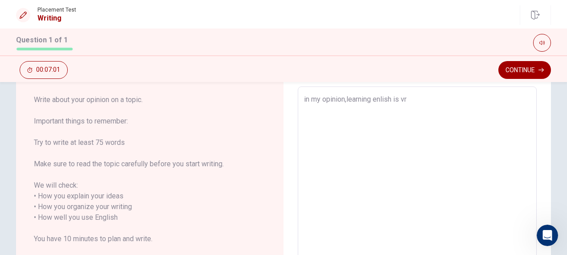
type textarea "x"
type textarea "in my opinion,learning enlish is vry"
type textarea "x"
type textarea "in my opinion,learning enlish is vr"
type textarea "x"
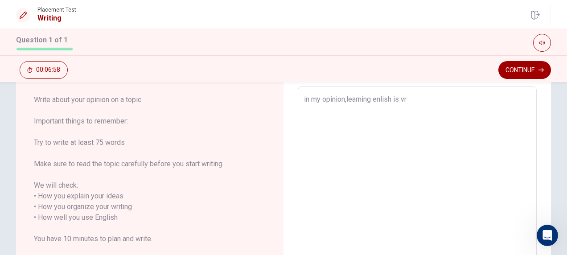
type textarea "in my opinion,learning enlish is v"
type textarea "x"
type textarea "in my opinion,learning enlish is ve"
type textarea "x"
type textarea "in my opinion,learning enlish is ver"
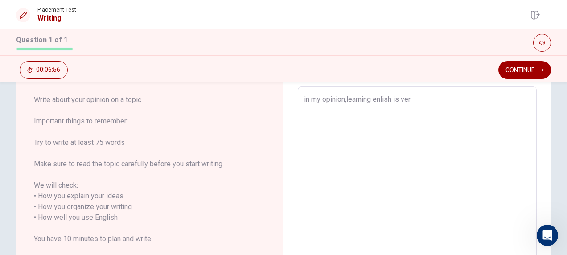
type textarea "x"
type textarea "in my opinion,learning enlish is very"
type textarea "x"
type textarea "in my opinion,learning enlish is very"
type textarea "x"
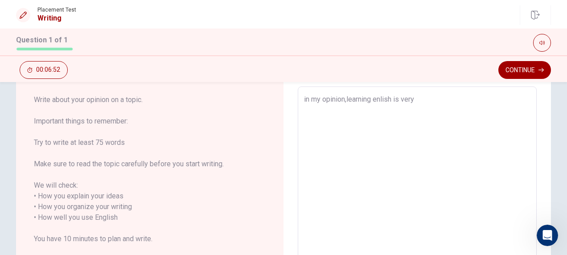
type textarea "in my opinion,learning enlish is very i"
type textarea "x"
type textarea "in my opinion,learning enlish is very im"
type textarea "x"
type textarea "in my opinion,learning enlish is very imp"
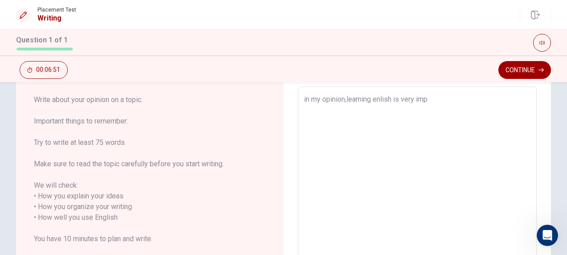
type textarea "x"
type textarea "in my opinion,learning enlish is very impo"
type textarea "x"
type textarea "in my opinion,learning enlish is very impor"
type textarea "x"
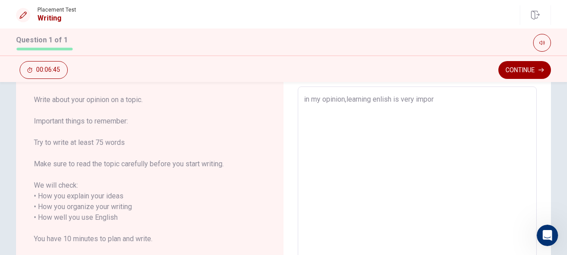
type textarea "in my opinion,learning enlish is very import"
type textarea "x"
type textarea "in my opinion,learning enlish is very importa"
type textarea "x"
type textarea "in my opinion,learning enlish is very importat"
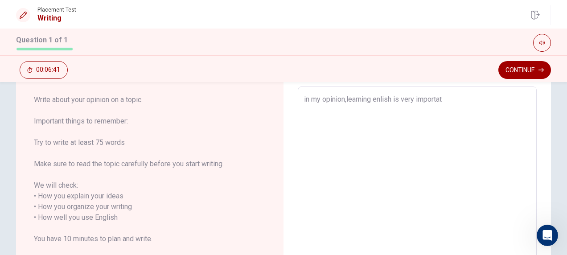
type textarea "x"
type textarea "in my opinion,learning enlish is very importa"
type textarea "x"
type textarea "in my opinion,learning enlish is very importan"
type textarea "x"
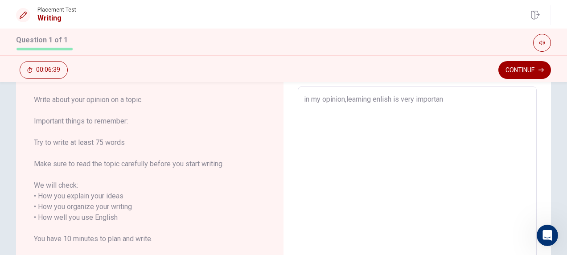
type textarea "in my opinion,learning enlish is very important"
type textarea "x"
type textarea "in my opinion,learning enlish is very important"
type textarea "x"
type textarea "in my opinion,learning enlish is very important i"
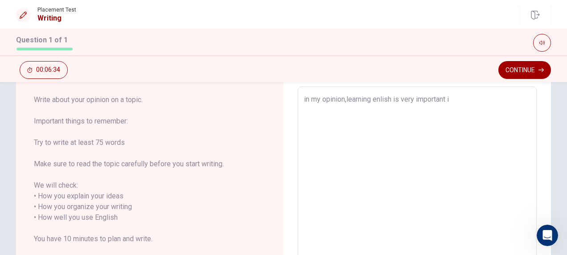
type textarea "x"
type textarea "in my opinion,learning enlish is very important in"
type textarea "x"
type textarea "in my opinion,learning enlish is very important in"
type textarea "x"
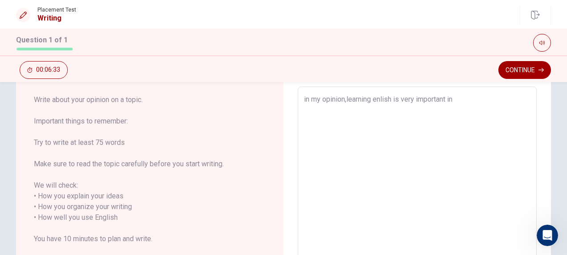
type textarea "in my opinion,learning enlish is very important in t"
type textarea "x"
type textarea "in my opinion,learning enlish is very important in to"
type textarea "x"
type textarea "in my opinion,learning enlish is very important in [PERSON_NAME]"
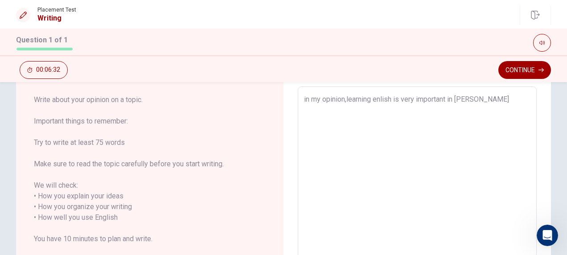
type textarea "x"
type textarea "in my opinion,learning enlish is very important in toda"
type textarea "x"
type textarea "in my opinion,learning enlish is very important in [DATE]"
type textarea "x"
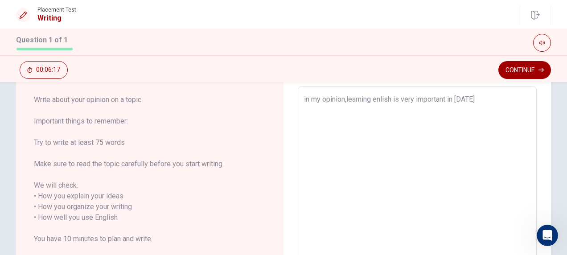
type textarea "in my opinion,learning enlish is very important in todays"
type textarea "x"
type textarea "in my opinion,learning enlish is very important in todays"
type textarea "x"
type textarea "in my opinion,learning enlish is very important in todays w"
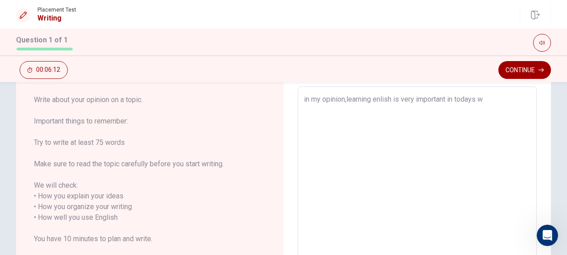
type textarea "x"
type textarea "in my opinion,learning enlish is very important in todays wo"
type textarea "x"
type textarea "in my opinion,learning enlish is very important in todays wor"
type textarea "x"
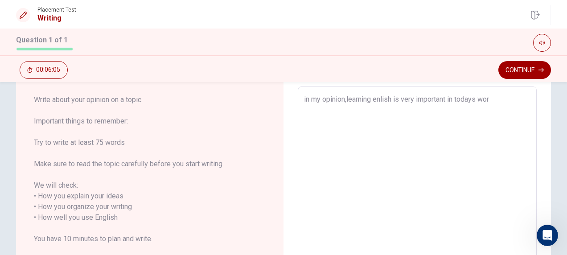
type textarea "in my opinion,learning enlish is very important in todays worl"
type textarea "x"
type textarea "in my opinion,learning enlish is very important in todays world"
type textarea "x"
type textarea "in my opinion,learning enlish is very important in todays world."
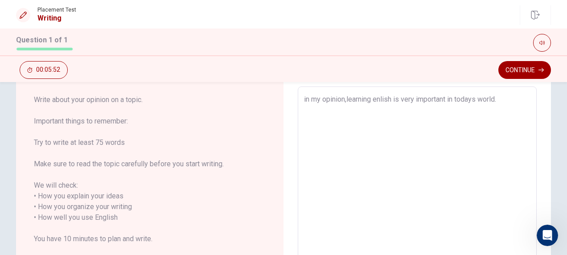
type textarea "x"
type textarea "in my opinion,learning enlish is very important in todays world.i"
type textarea "x"
type textarea "in my opinion,learning enlish is very important in todays [DOMAIN_NAME]"
type textarea "x"
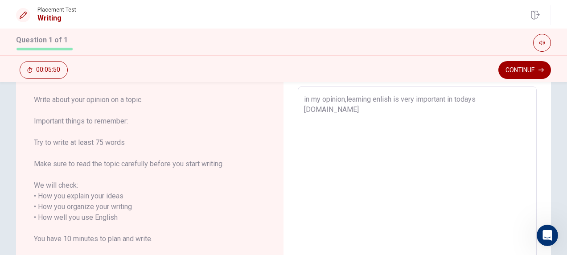
type textarea "in my opinion,learning enlish is very important in todays [DOMAIN_NAME]"
type textarea "x"
type textarea "in my opinion,learning enlish is very important in todays world.ingl"
type textarea "x"
type textarea "in my opinion,learning enlish is very important in todays world.ingli"
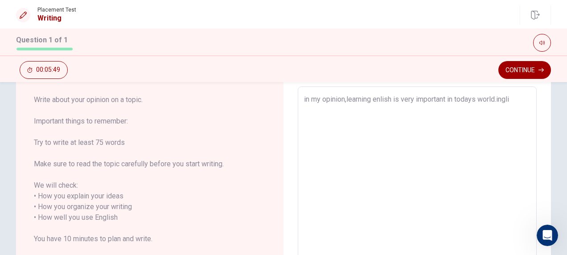
type textarea "x"
type textarea "in my opinion,learning enlish is very important in todays world.inglis"
type textarea "x"
type textarea "in my opinion,learning enlish is very important in todays world.inglist"
type textarea "x"
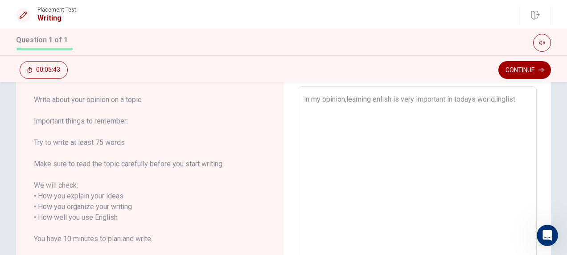
type textarea "in my opinion,learning enlish is very important in todays world.inglis"
type textarea "x"
type textarea "in my opinion,learning enlish is very important in todays world.inglish"
type textarea "x"
type textarea "in my opinion,learning enlish is very important in todays world.inglish"
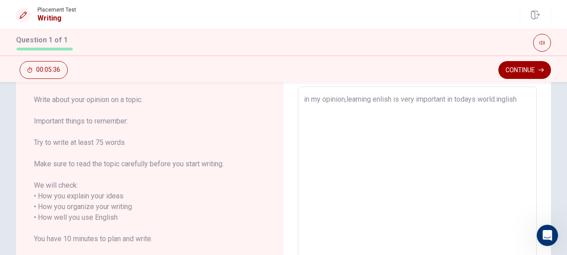
click at [499, 98] on textarea "in my opinion,learning enlish is very important in todays world.inglish" at bounding box center [417, 217] width 226 height 247
type textarea "x"
type textarea "in my opinion,learning enlish is very important in todays world.nglish"
type textarea "x"
type textarea "in my opinion,learning enlish is very important in todays world.english"
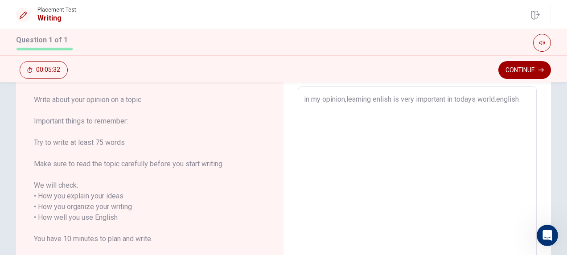
click at [527, 100] on textarea "in my opinion,learning enlish is very important in todays world.english" at bounding box center [417, 217] width 226 height 247
type textarea "x"
type textarea "in my opinion,learning enlish is very important in todays world.english i"
type textarea "x"
type textarea "in my opinion,learning enlish is very important in todays world.english is"
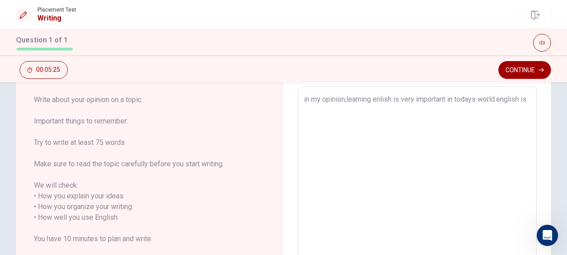
type textarea "x"
type textarea "in my opinion,learning enlish is very important in todays world.english is"
type textarea "x"
type textarea "in my opinion,learning enlish is very important in todays world.english is a"
type textarea "x"
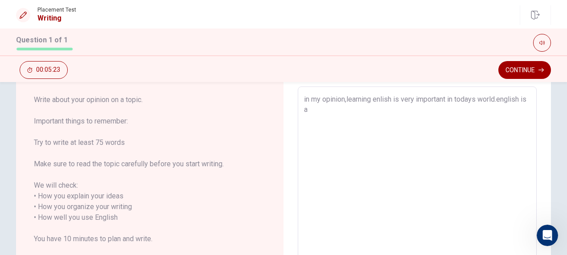
type textarea "in my opinion,learning enlish is very important in todays world.english is an"
type textarea "x"
type textarea "in my opinion,learning enlish is very important in todays world.english is an"
type textarea "x"
type textarea "in my opinion,learning enlish is very important in todays world.english is an i"
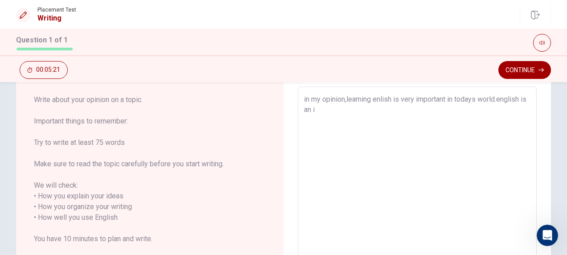
type textarea "x"
type textarea "in my opinion,learning enlish is very important in todays world.english is an in"
type textarea "x"
type textarea "in my opinion,learning enlish is very important in todays world.english is an i…"
type textarea "x"
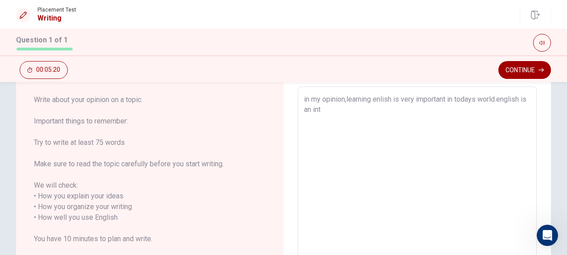
type textarea "in my opinion,learning enlish is very important in todays world.english is an i…"
type textarea "x"
type textarea "in my opinion,learning enlish is very important in todays world.english is an i…"
type textarea "x"
type textarea "in my opinion,learning enlish is very important in todays world.english is an i…"
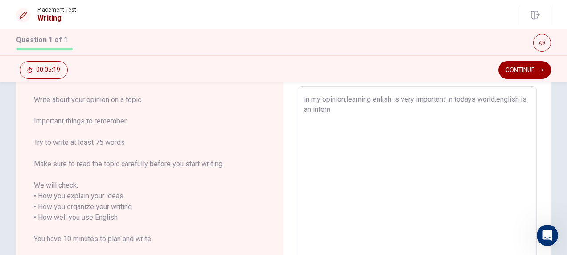
type textarea "x"
type textarea "in my opinion,learning enlish is very important in todays world.english is an i…"
type textarea "x"
type textarea "in my opinion,learning enlish is very important in todays world.english is an i…"
click at [494, 110] on textarea "in my opinion,learning enlish is very important in todays world.english is an i…" at bounding box center [417, 217] width 226 height 247
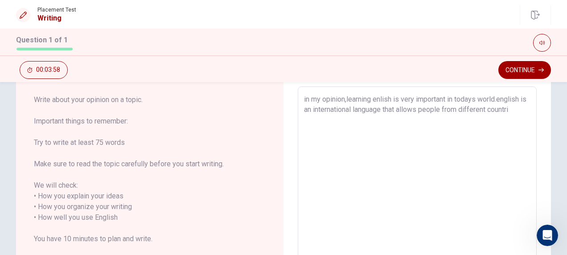
click at [519, 110] on textarea "in my opinion,learning enlish is very important in todays world.english is an i…" at bounding box center [417, 217] width 226 height 247
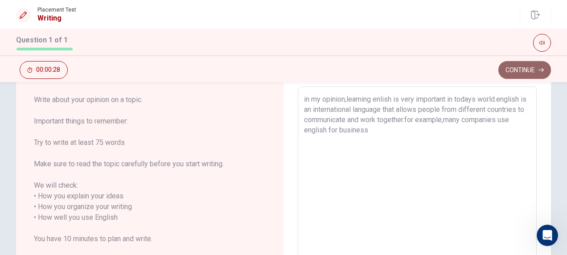
click at [510, 68] on button "Continue" at bounding box center [524, 70] width 53 height 18
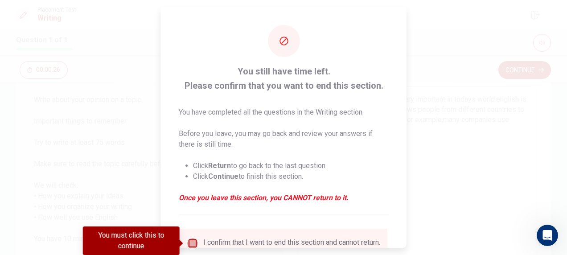
drag, startPoint x: 190, startPoint y: 242, endPoint x: 218, endPoint y: 241, distance: 28.6
click at [190, 242] on input "You must click this to continue" at bounding box center [192, 243] width 11 height 11
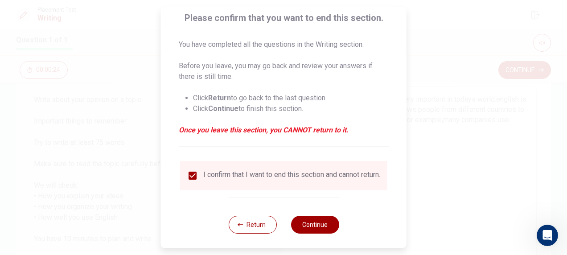
scroll to position [78, 0]
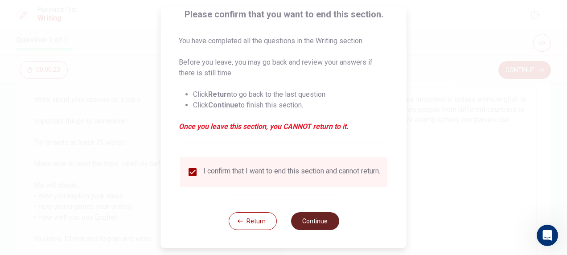
click at [307, 220] on button "Continue" at bounding box center [315, 221] width 48 height 18
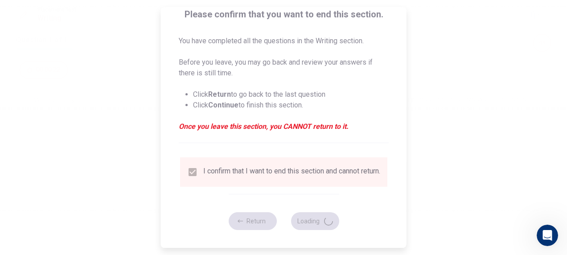
scroll to position [0, 0]
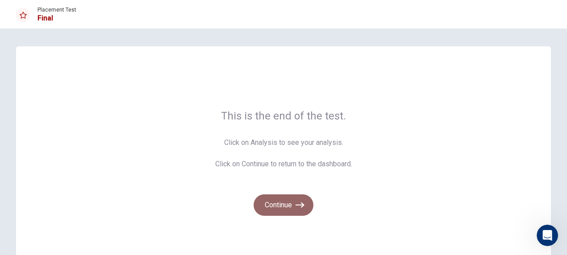
click at [296, 203] on icon "button" at bounding box center [299, 205] width 9 height 9
